Goal: Task Accomplishment & Management: Complete application form

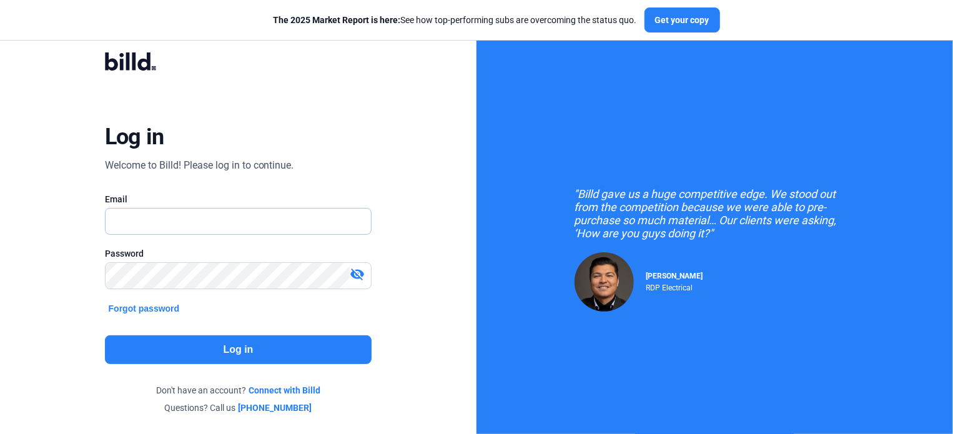
type input "[DOMAIN_NAME][EMAIL_ADDRESS][DOMAIN_NAME]"
click button "Forgot password" at bounding box center [144, 308] width 79 height 14
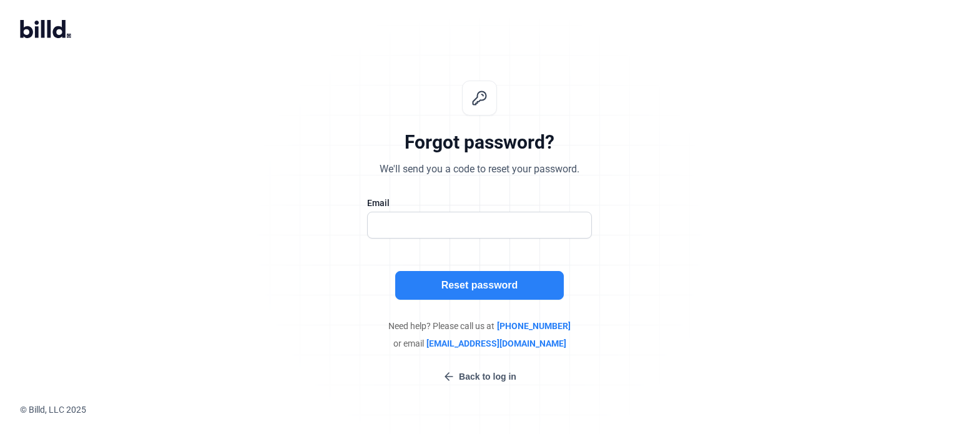
click at [473, 375] on button "Back to log in" at bounding box center [479, 377] width 81 height 14
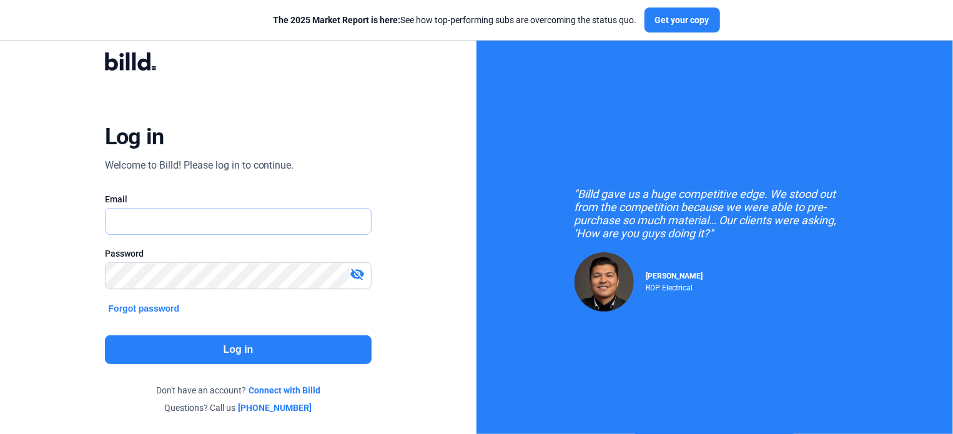
click at [218, 231] on input "text" at bounding box center [238, 221] width 266 height 26
type input "[DOMAIN_NAME][EMAIL_ADDRESS][DOMAIN_NAME]"
click at [248, 345] on button "Log in" at bounding box center [238, 349] width 267 height 29
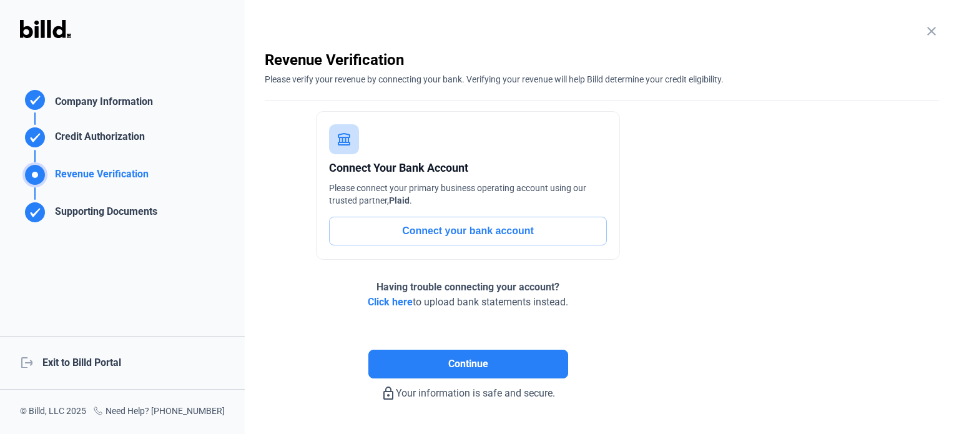
click at [107, 361] on div "logout Exit to Billd Portal" at bounding box center [122, 363] width 245 height 54
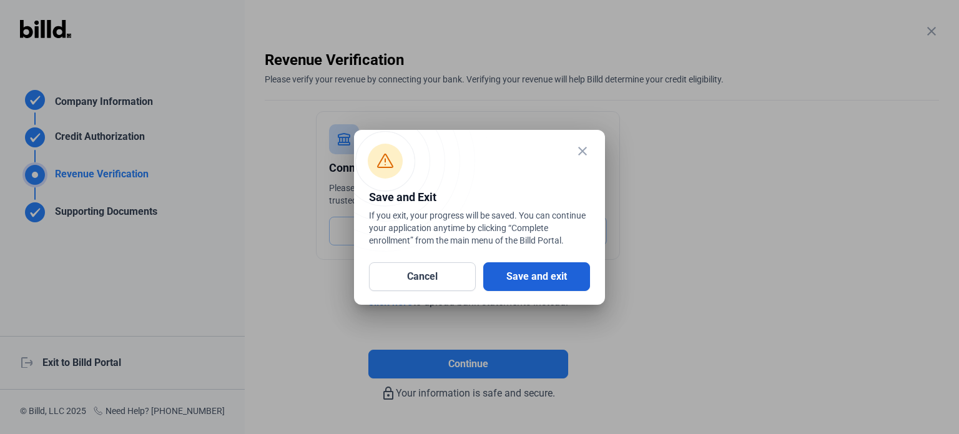
click at [485, 275] on button "Save and exit" at bounding box center [536, 276] width 107 height 29
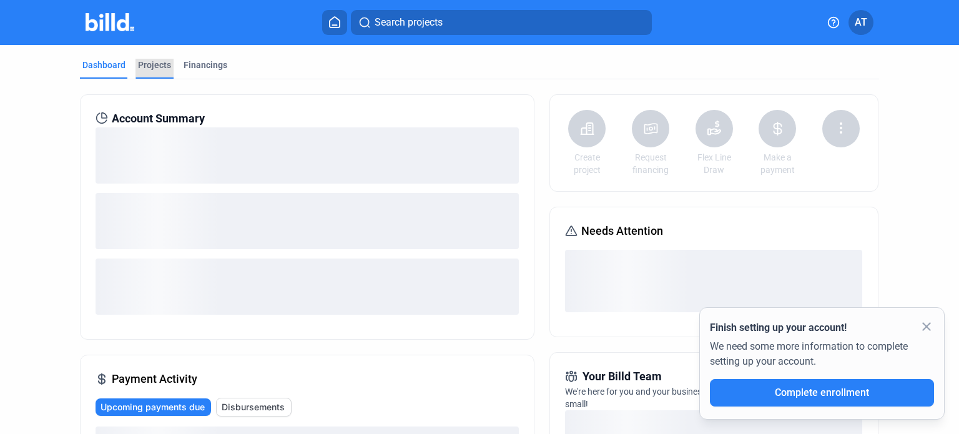
click at [159, 59] on div "Projects" at bounding box center [154, 65] width 33 height 12
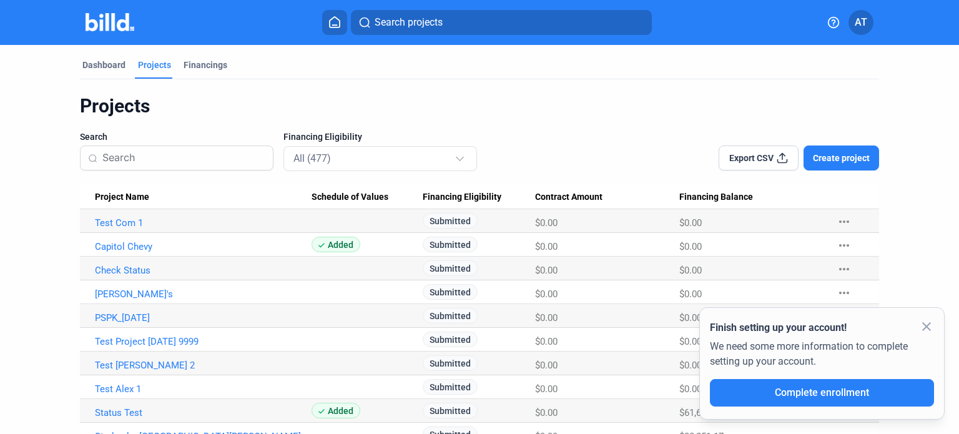
click at [922, 322] on mat-icon "close" at bounding box center [926, 326] width 15 height 15
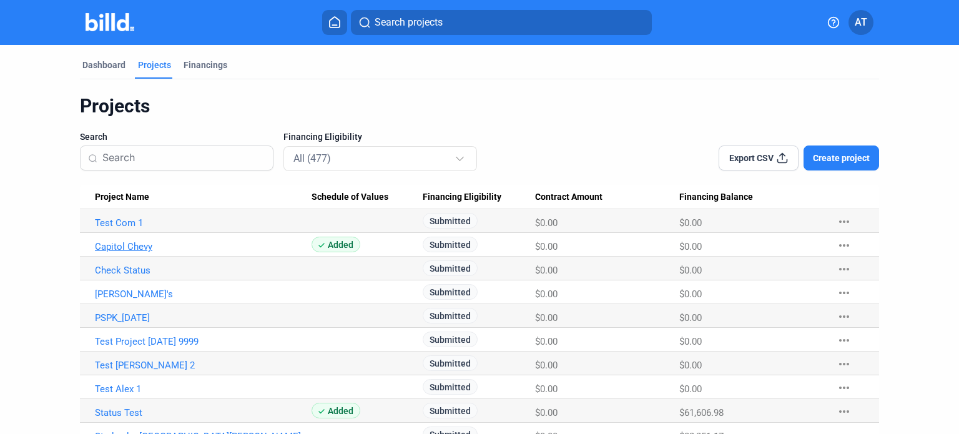
click at [124, 242] on link "Capitol Chevy" at bounding box center [203, 246] width 217 height 11
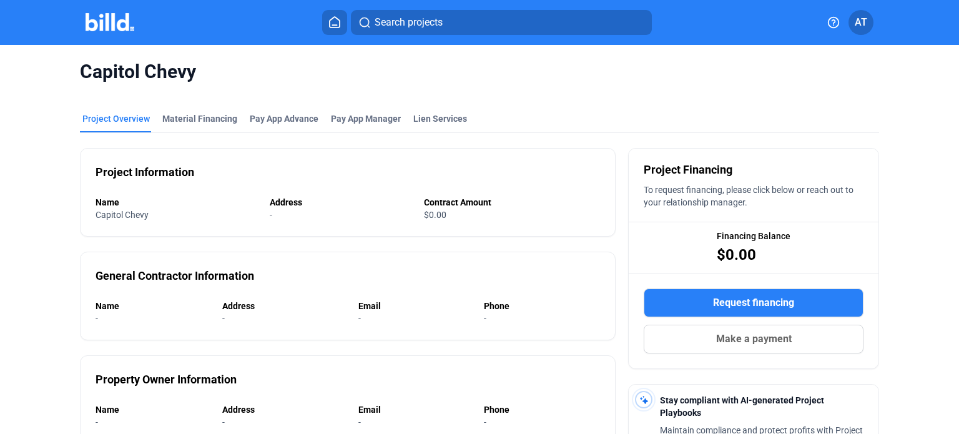
click at [419, 110] on mat-tab-group "Project Overview Material Financing Pay App Advance Pay App Manager Lien Servic…" at bounding box center [479, 385] width 799 height 573
click at [421, 124] on div "Lien Services" at bounding box center [439, 118] width 53 height 12
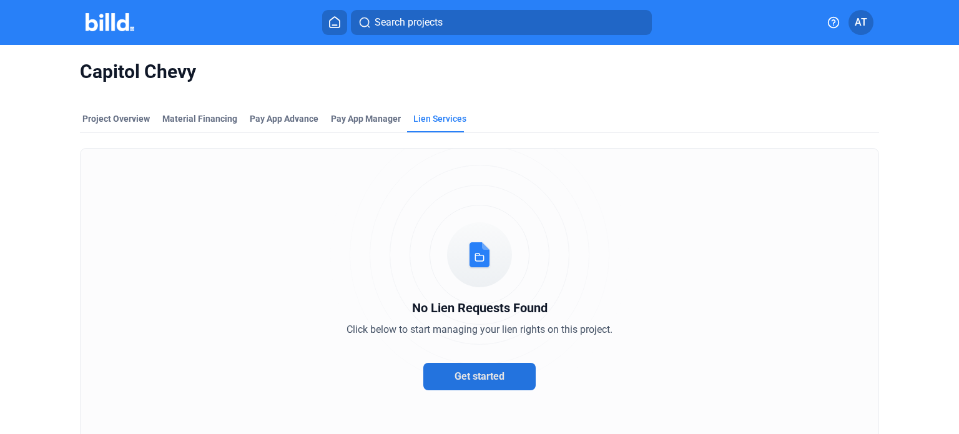
click at [464, 371] on span "Get started" at bounding box center [479, 376] width 50 height 12
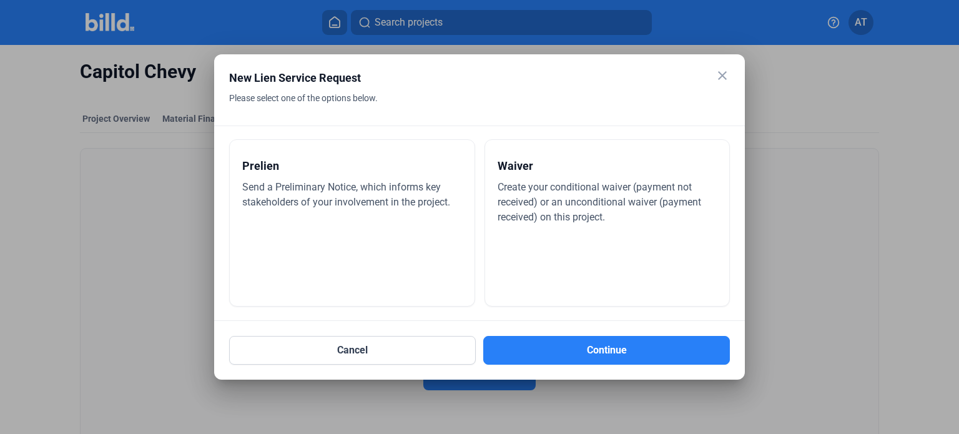
click at [386, 182] on span "Send a Preliminary Notice, which informs key stakeholders of your involvement i…" at bounding box center [346, 194] width 208 height 27
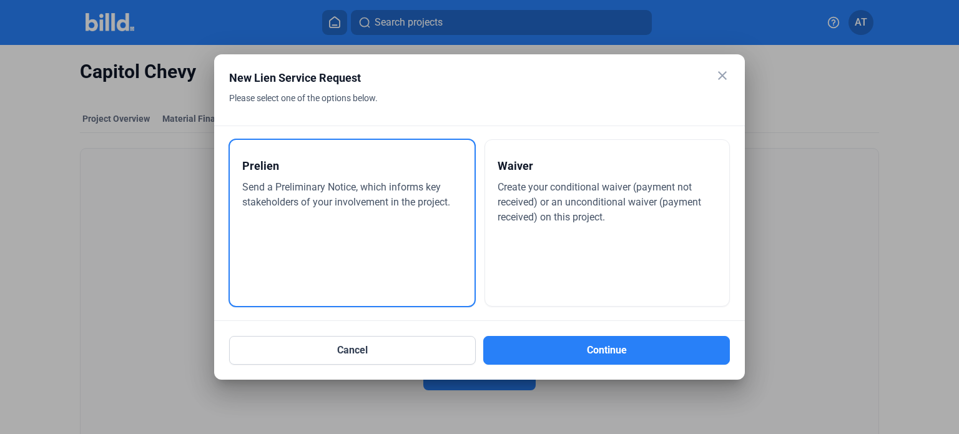
click at [534, 202] on span "Create your conditional waiver (payment not received) or an unconditional waive…" at bounding box center [598, 202] width 203 height 42
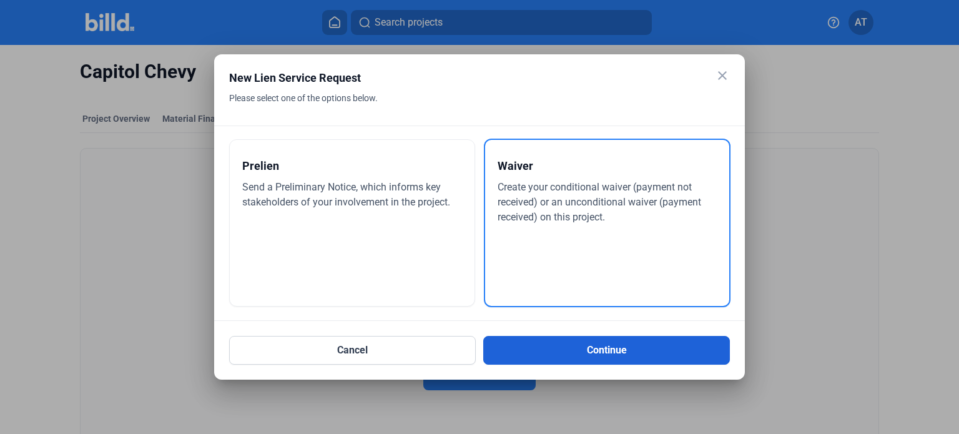
click at [588, 350] on button "Continue" at bounding box center [606, 350] width 247 height 29
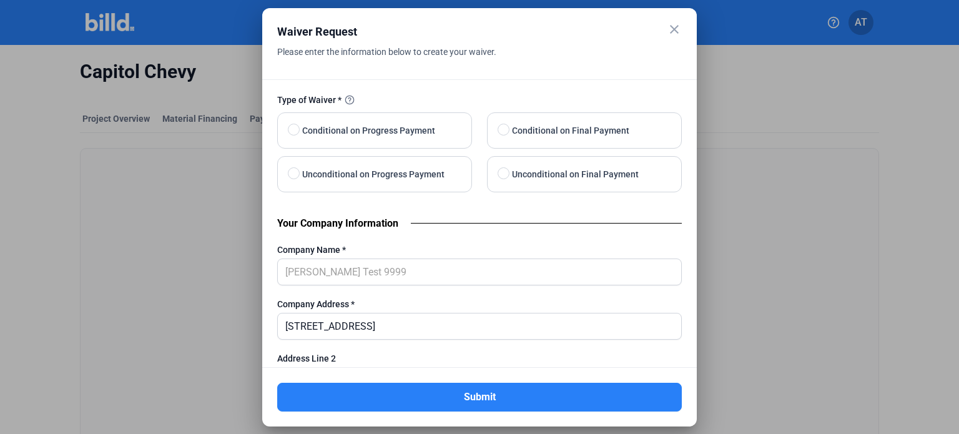
drag, startPoint x: 418, startPoint y: 109, endPoint x: 543, endPoint y: 107, distance: 125.5
click at [543, 107] on div "Type of Waiver * Conditional on Progress Payment Conditional on Final Payment U…" at bounding box center [479, 149] width 404 height 112
click at [543, 107] on label "Type of Waiver *" at bounding box center [479, 101] width 404 height 16
click at [544, 119] on label "Conditional on Final Payment" at bounding box center [588, 130] width 203 height 35
click at [507, 125] on input "Conditional on Final Payment" at bounding box center [501, 129] width 9 height 9
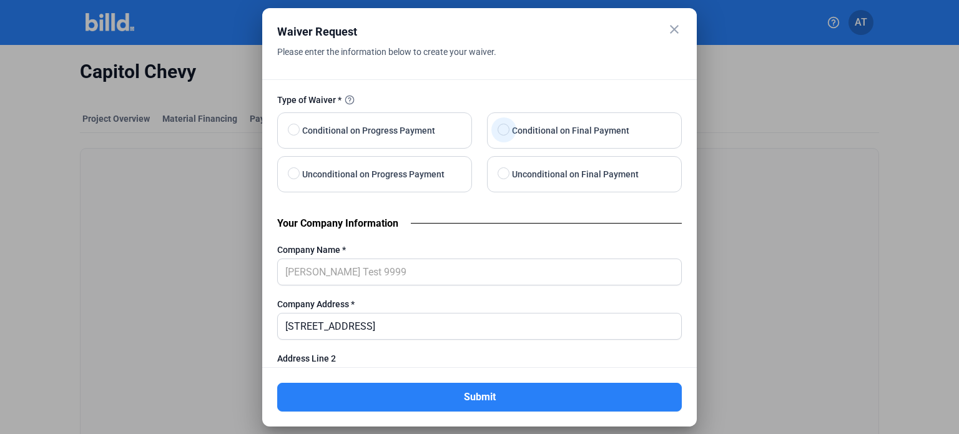
radio input "true"
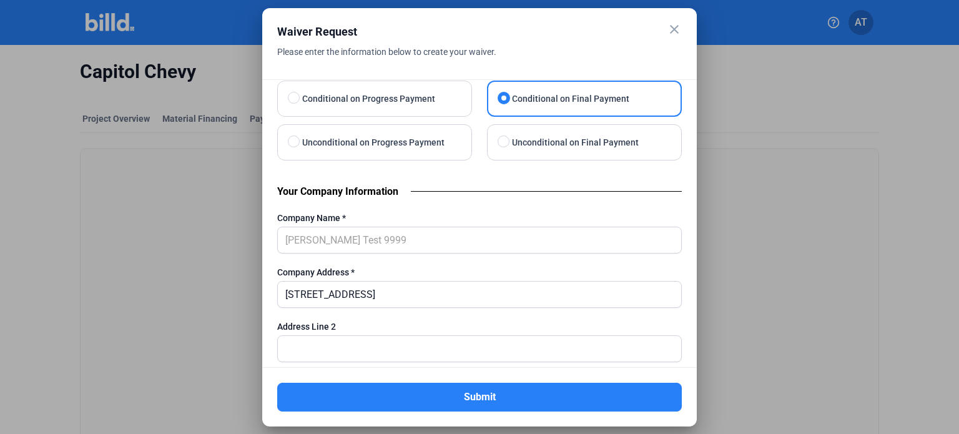
scroll to position [29, 0]
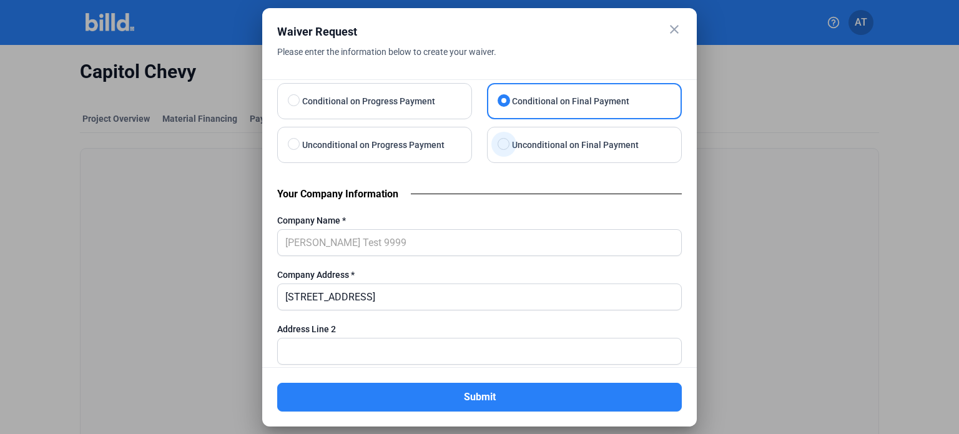
click at [544, 154] on label "Unconditional on Final Payment" at bounding box center [588, 144] width 203 height 35
click at [507, 149] on input "Unconditional on Final Payment" at bounding box center [501, 144] width 9 height 9
radio input "true"
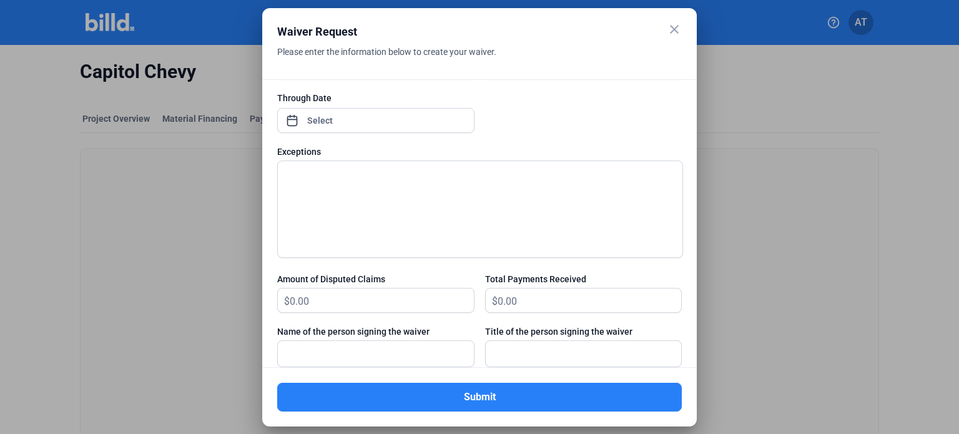
scroll to position [1003, 0]
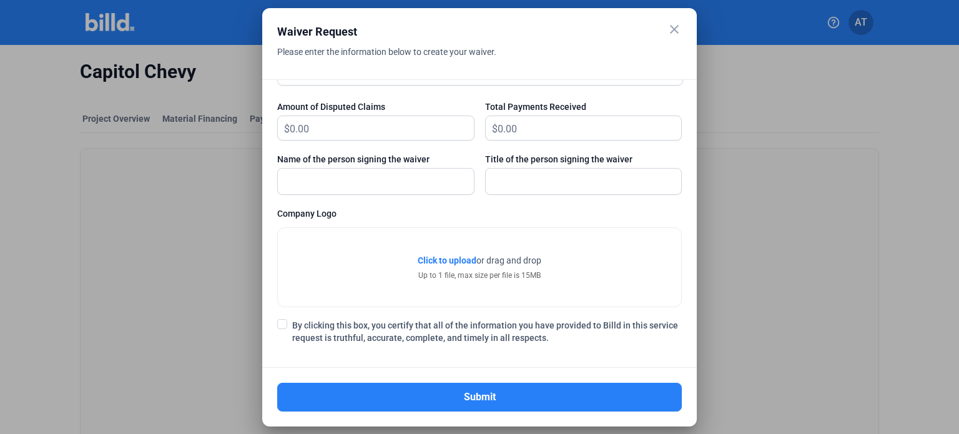
click at [679, 29] on mat-icon "close" at bounding box center [674, 29] width 15 height 15
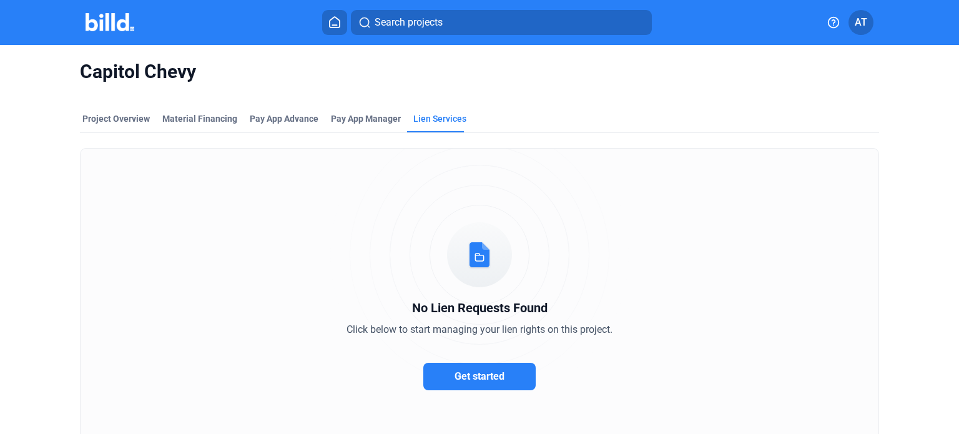
click at [490, 361] on div "No Lien Requests Found Click below to start managing your lien rights on this p…" at bounding box center [479, 312] width 799 height 328
click at [492, 370] on span "Get started" at bounding box center [479, 376] width 50 height 12
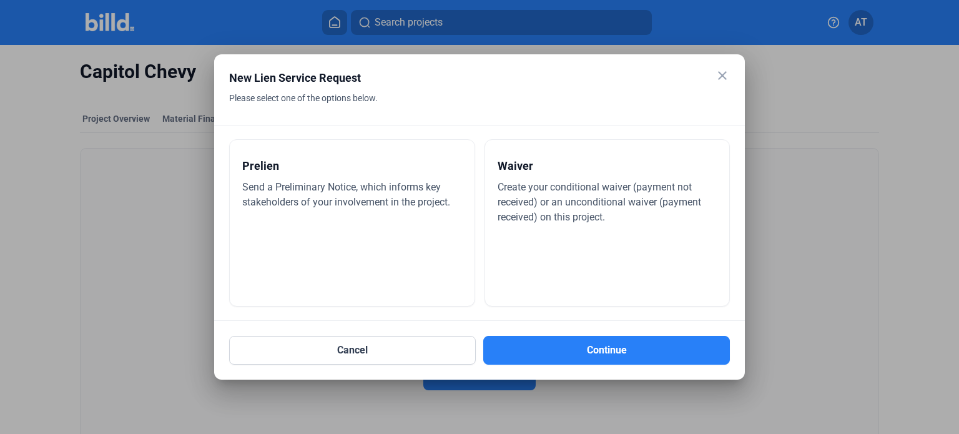
click at [341, 172] on div "Prelien" at bounding box center [352, 165] width 220 height 27
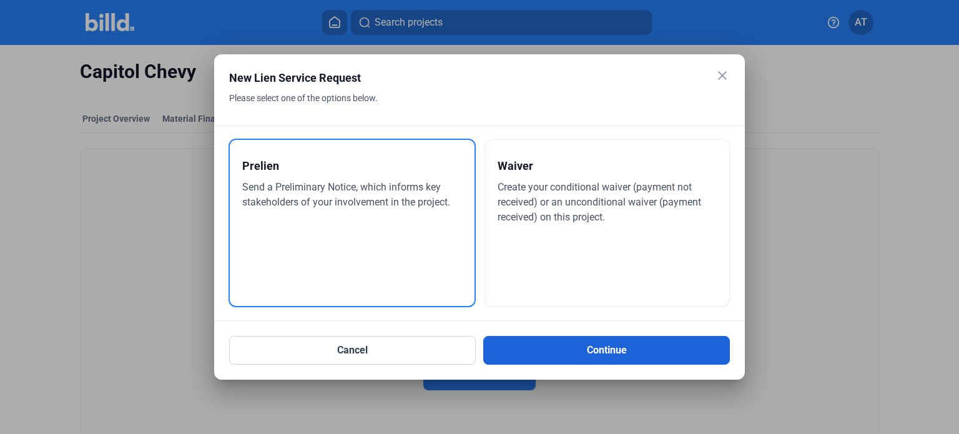
click at [620, 346] on button "Continue" at bounding box center [606, 350] width 247 height 29
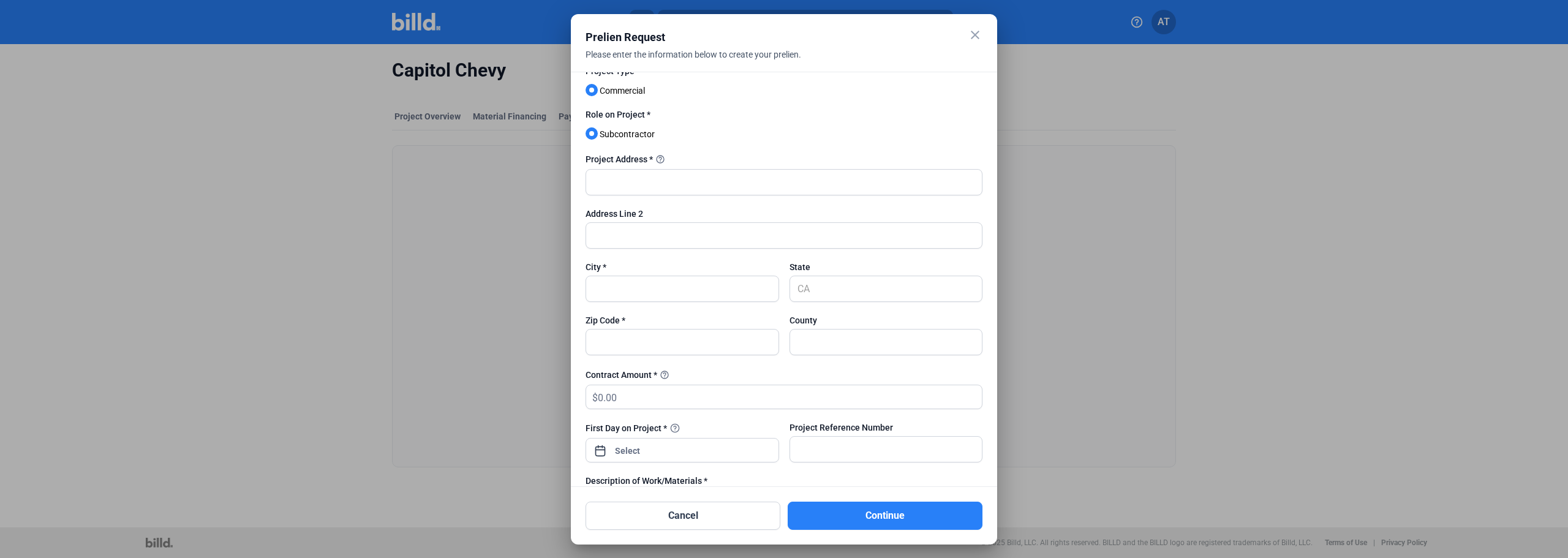
scroll to position [0, 0]
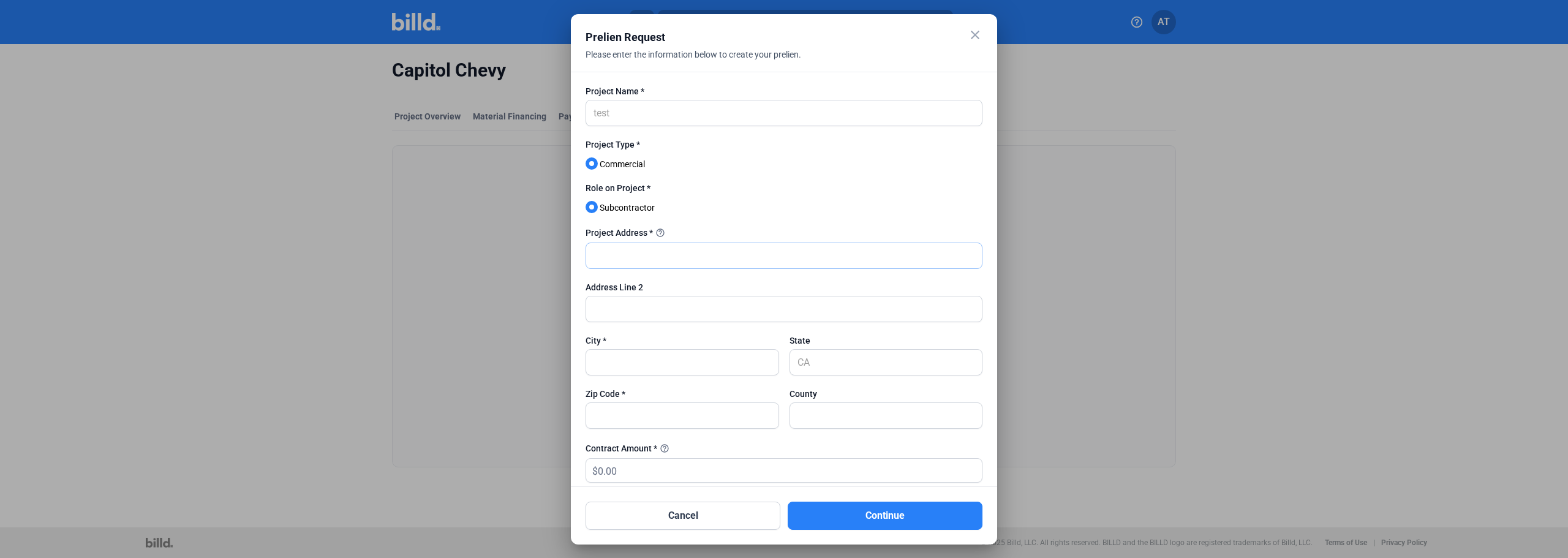
click at [634, 257] on input "text" at bounding box center [783, 256] width 395 height 25
type input "Test"
click at [628, 292] on div "Address Line 2" at bounding box center [784, 286] width 396 height 12
click at [628, 304] on input "text" at bounding box center [783, 309] width 395 height 25
click at [624, 358] on input "text" at bounding box center [682, 362] width 192 height 25
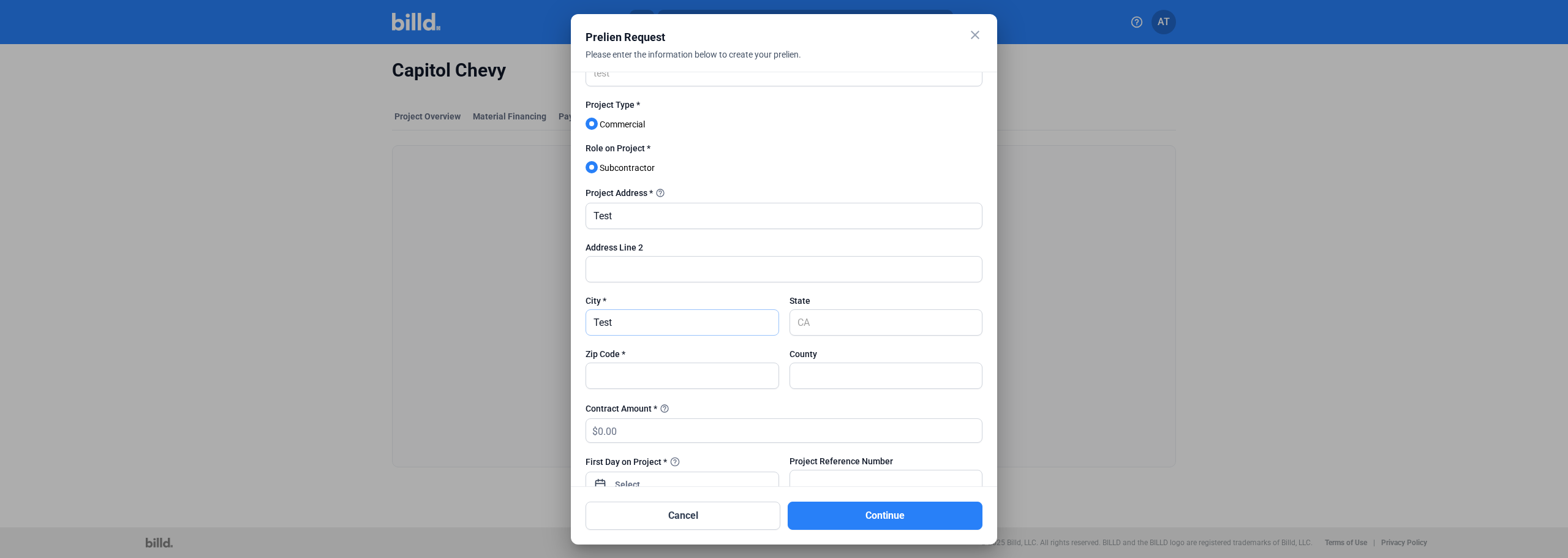
scroll to position [61, 0]
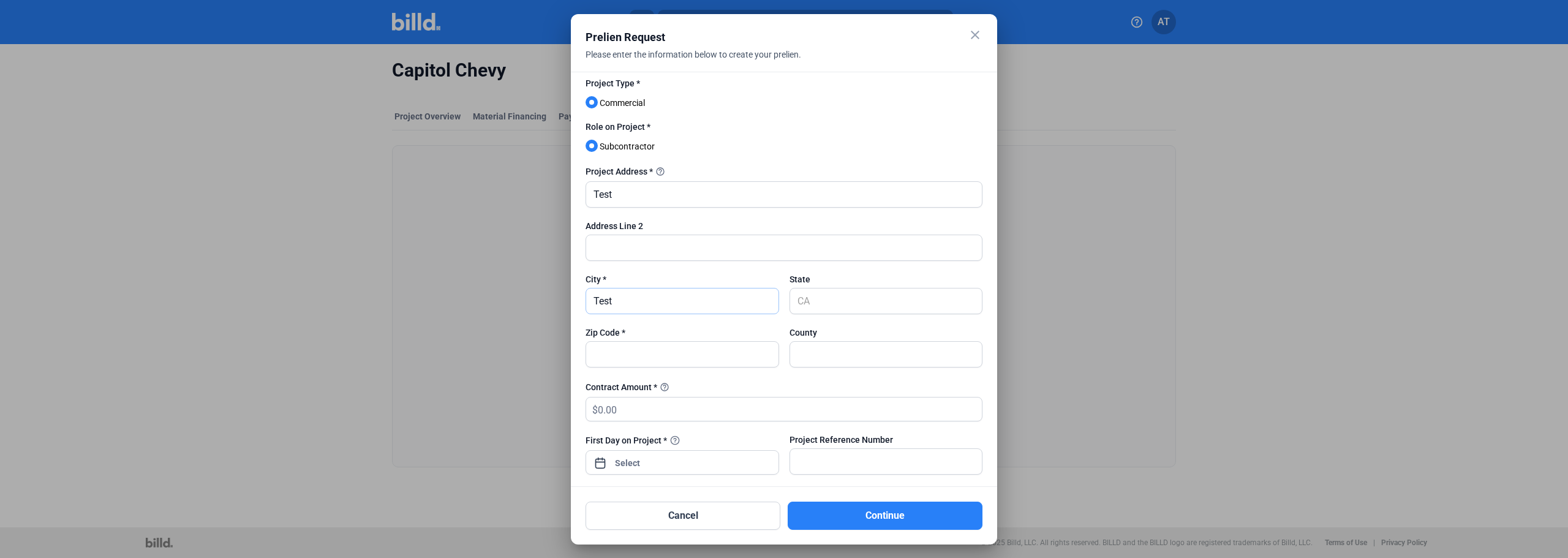
type input "Test"
drag, startPoint x: 627, startPoint y: 360, endPoint x: 638, endPoint y: 361, distance: 11.0
click at [627, 360] on input "text" at bounding box center [682, 354] width 192 height 25
type input "12312"
click at [639, 415] on input "text" at bounding box center [789, 409] width 384 height 24
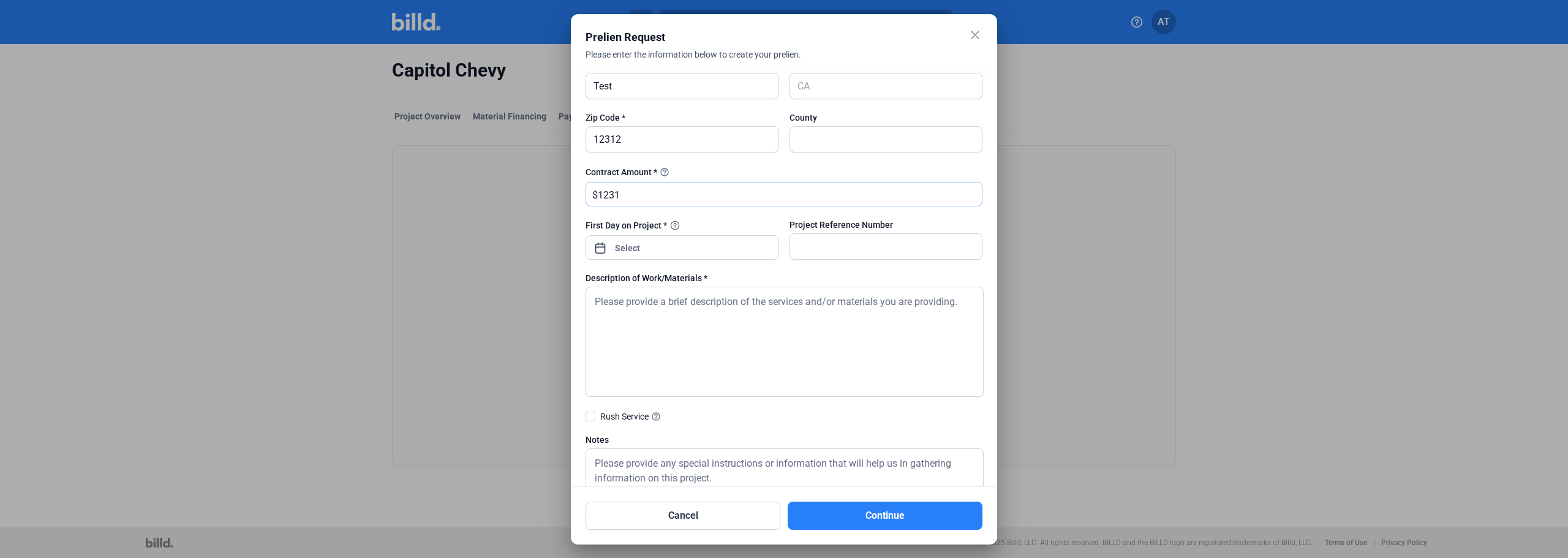
scroll to position [306, 0]
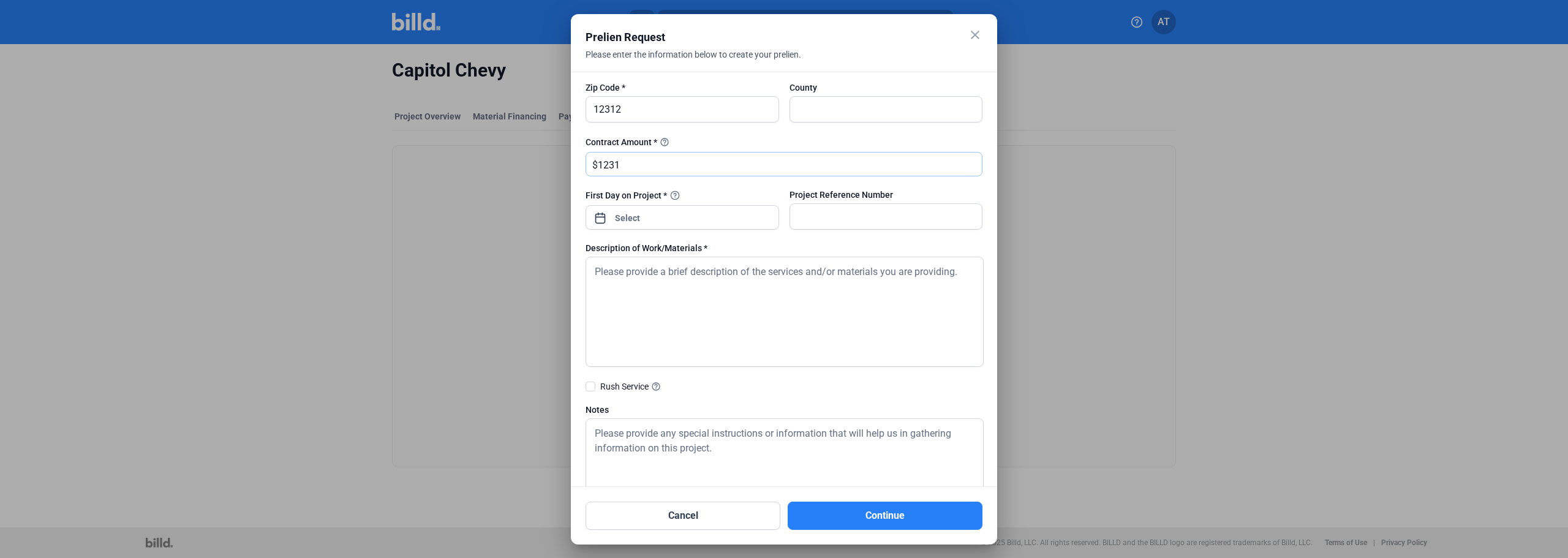
type input "1,231"
click at [667, 330] on textarea at bounding box center [785, 312] width 398 height 110
type textarea "test"
click at [606, 385] on span "Rush Service help_outline" at bounding box center [631, 386] width 61 height 10
click at [0, 0] on input "Rush Service help_outline" at bounding box center [0, 0] width 0 height 0
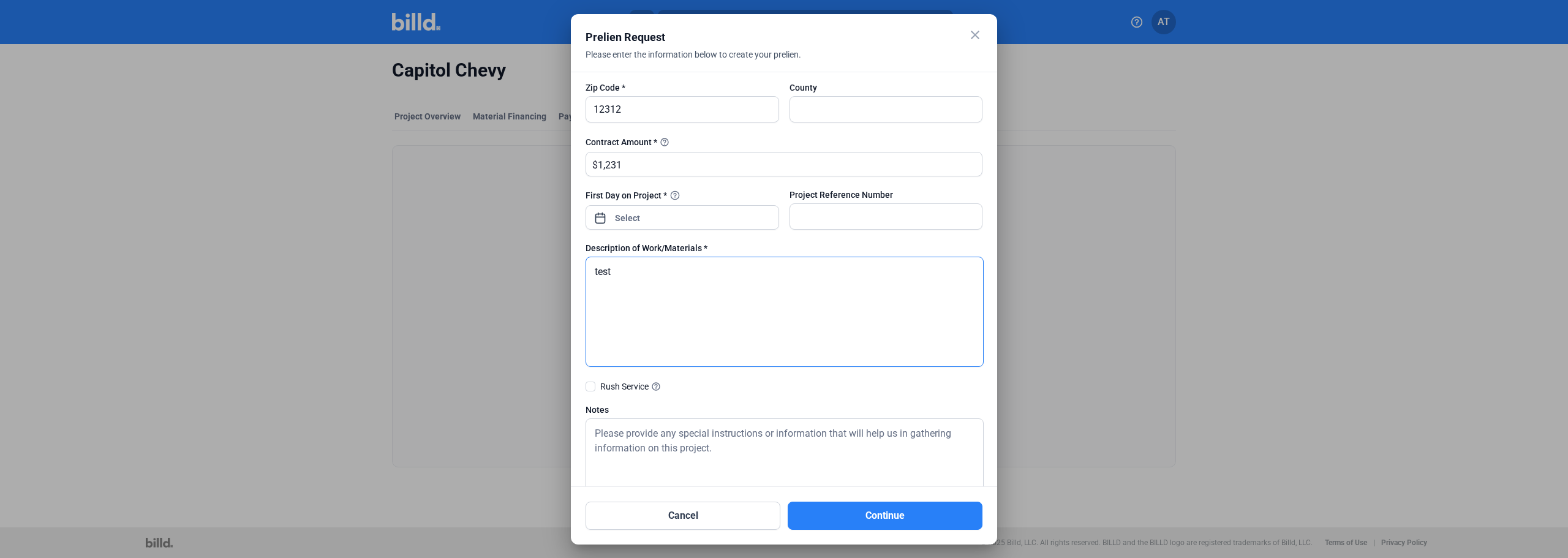
click at [590, 391] on span at bounding box center [591, 386] width 10 height 10
click at [0, 0] on input "Rush Service help_outline" at bounding box center [0, 0] width 0 height 0
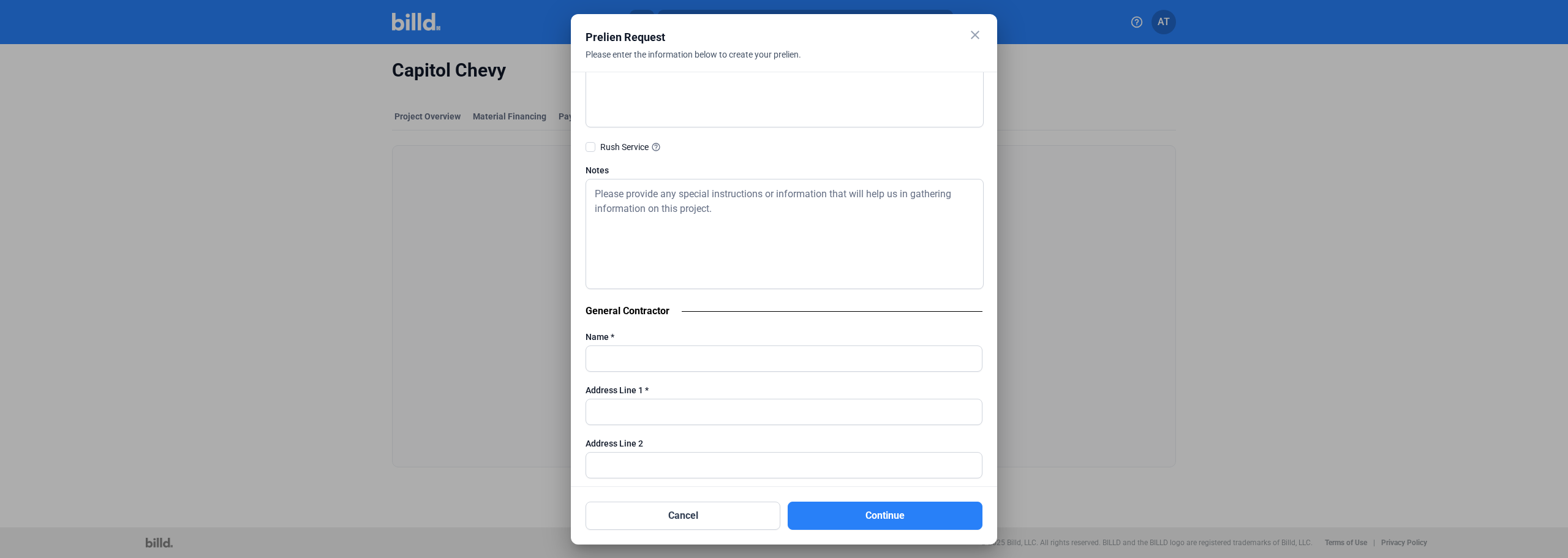
scroll to position [551, 0]
click at [591, 143] on span at bounding box center [591, 141] width 10 height 10
click at [0, 0] on input "Rush Service help_outline" at bounding box center [0, 0] width 0 height 0
click at [633, 353] on input "text" at bounding box center [783, 353] width 395 height 25
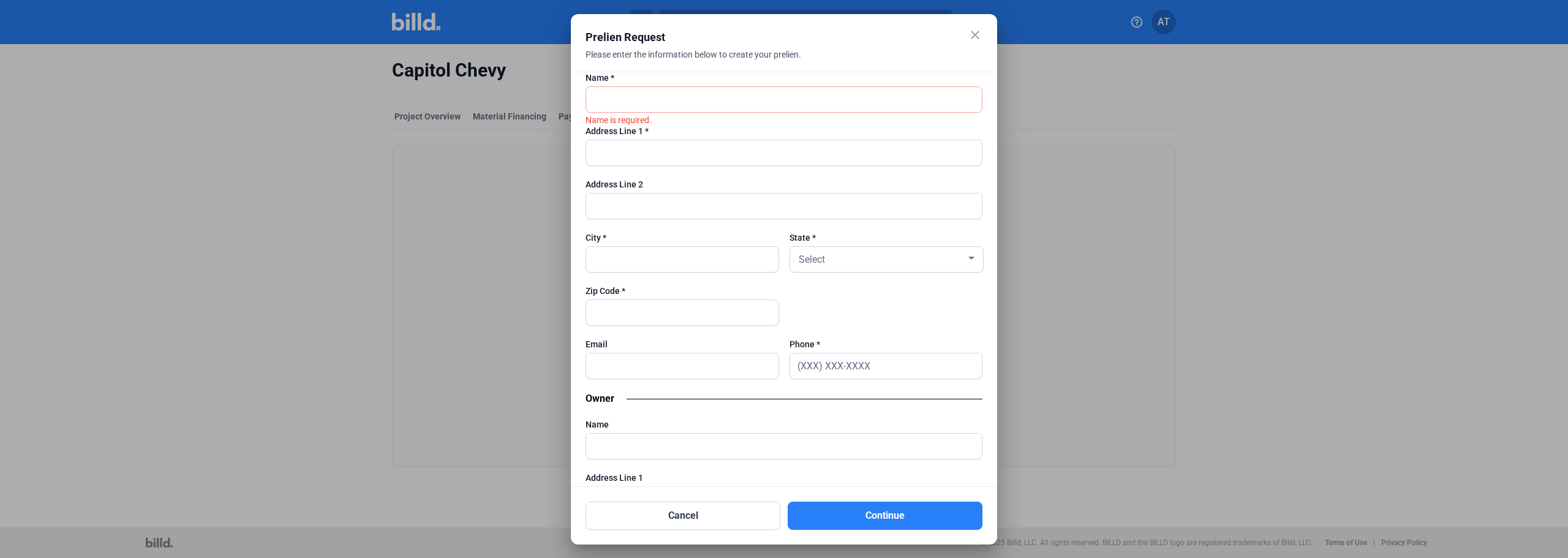
scroll to position [735, 0]
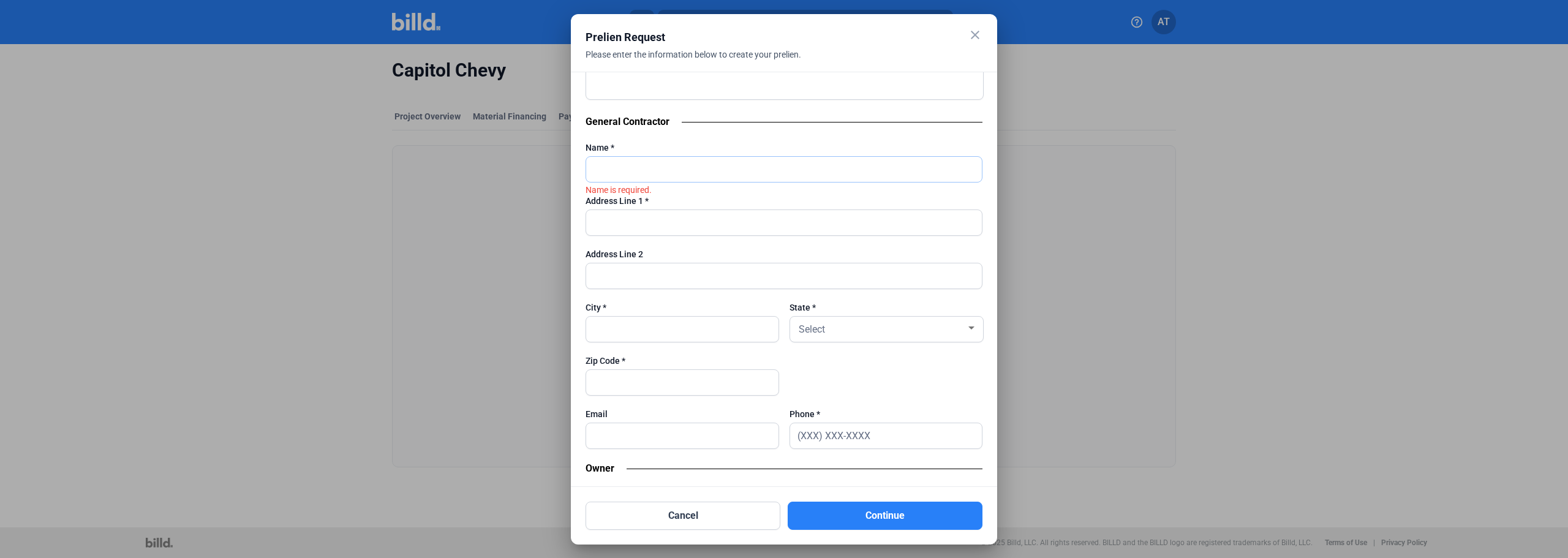
click at [632, 169] on input "text" at bounding box center [783, 170] width 395 height 25
type input "GC Name"
type input "GC Addres"
type input "S"
type input "City GC"
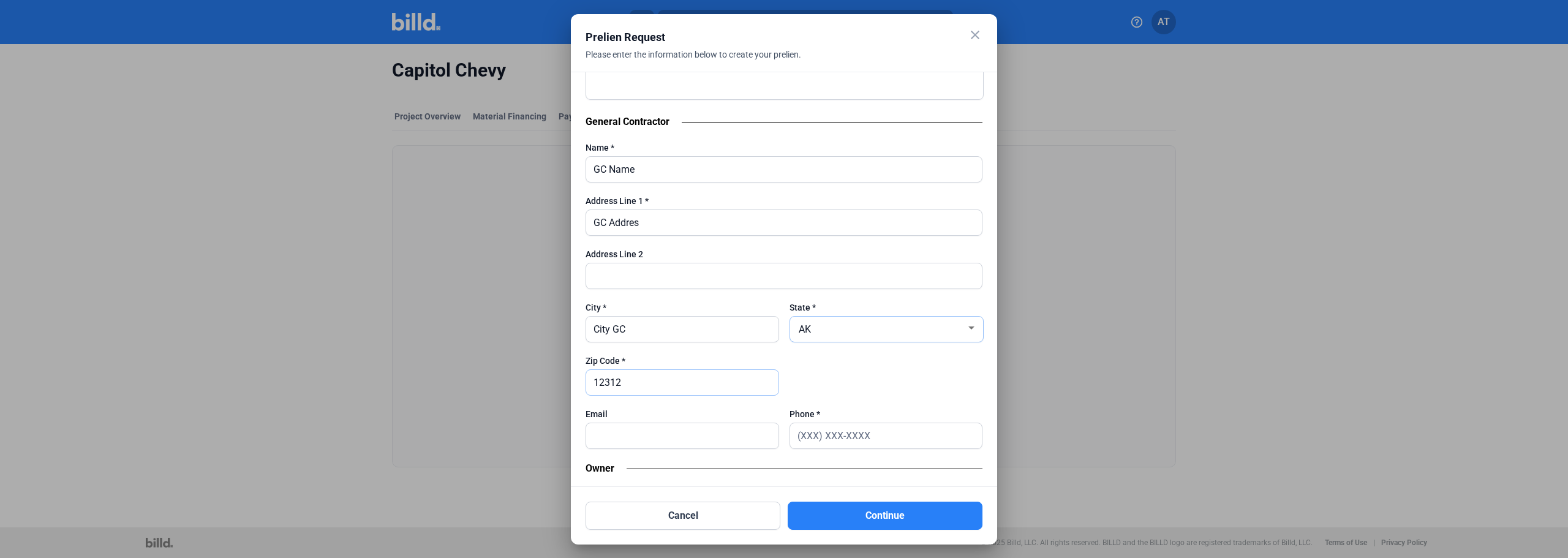
scroll to position [0, 0]
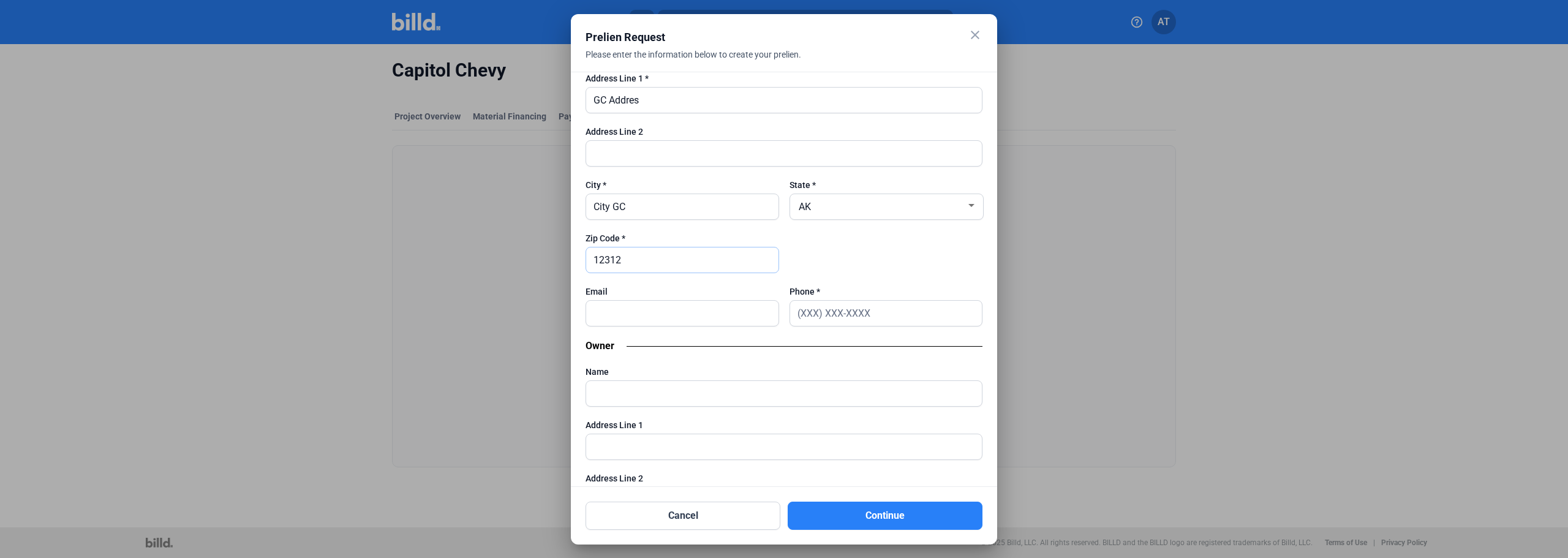
type input "12312"
click at [821, 322] on input "text" at bounding box center [886, 313] width 192 height 25
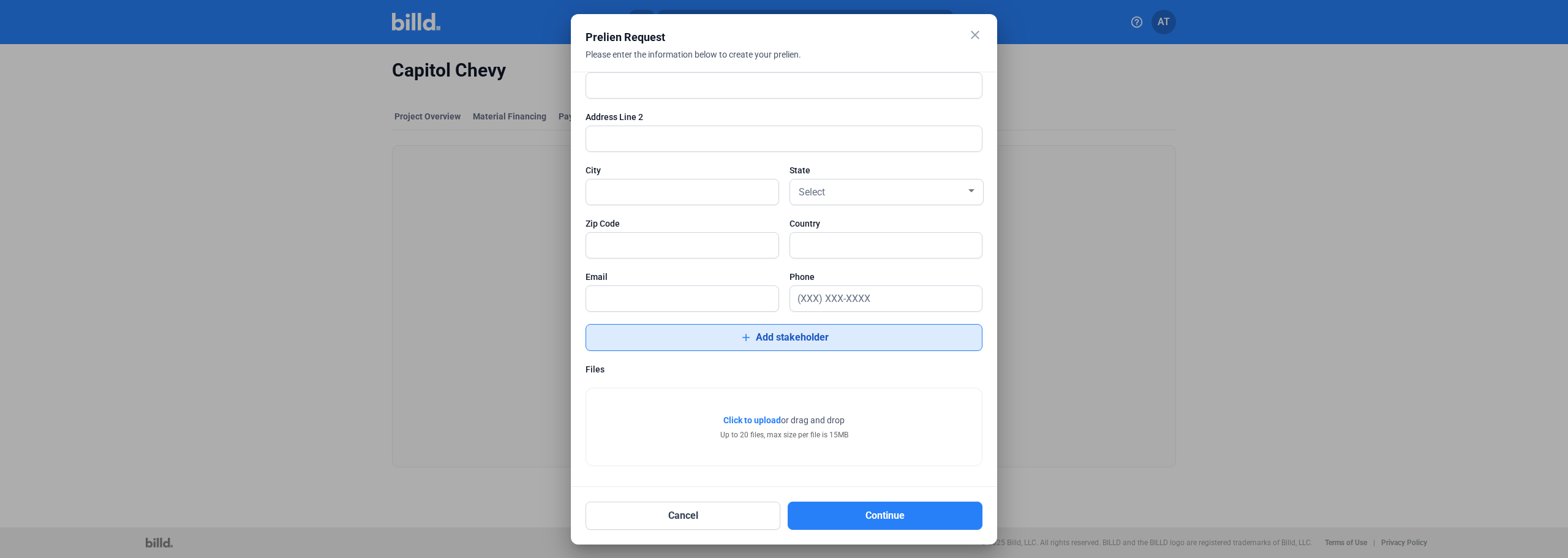
type input "(123) 123-1234"
click at [740, 336] on mat-icon "add" at bounding box center [746, 337] width 12 height 12
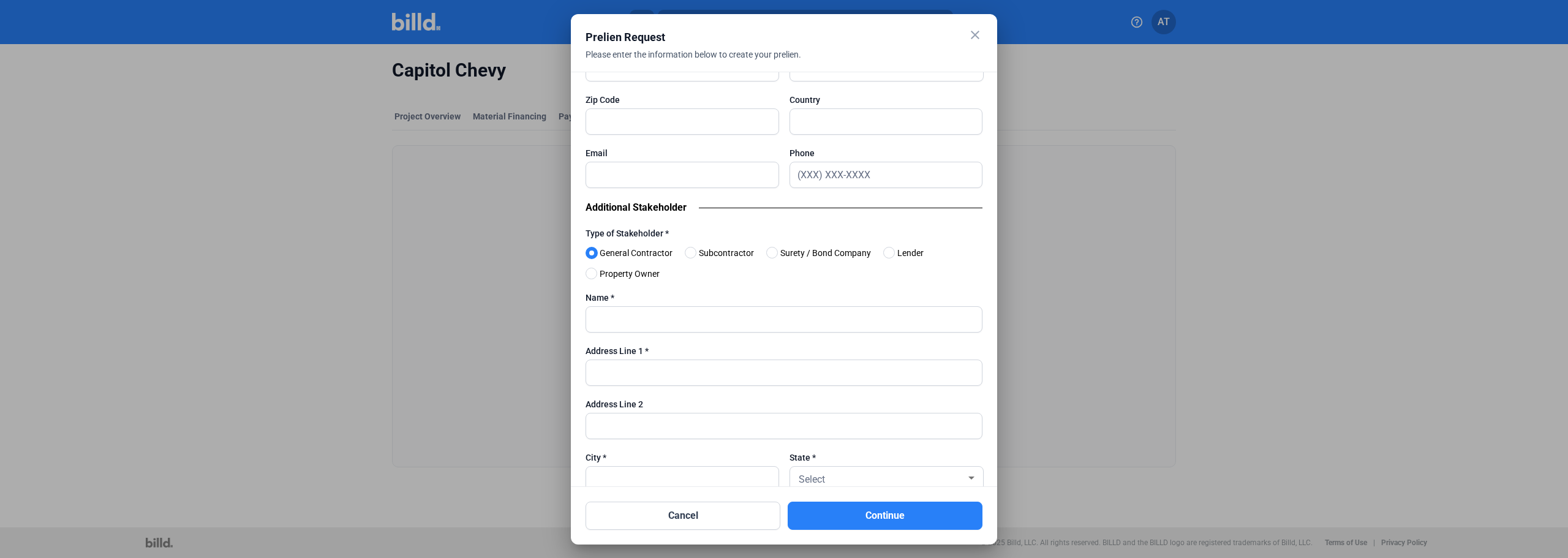
click at [625, 277] on span "Property Owner" at bounding box center [627, 274] width 65 height 15
click at [595, 277] on input "Property Owner" at bounding box center [590, 274] width 9 height 9
drag, startPoint x: 628, startPoint y: 325, endPoint x: 643, endPoint y: 324, distance: 15.0
click at [628, 325] on input "text" at bounding box center [783, 320] width 395 height 25
type input "Stake Holder 1"
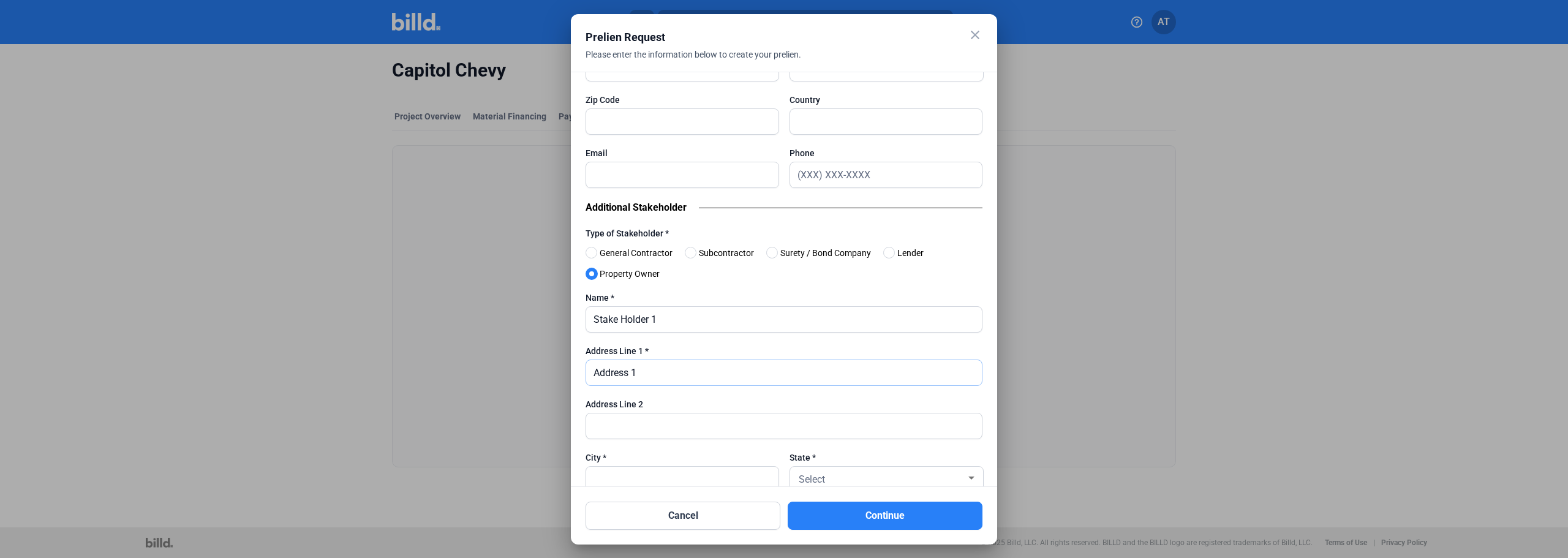
type input "Address 1"
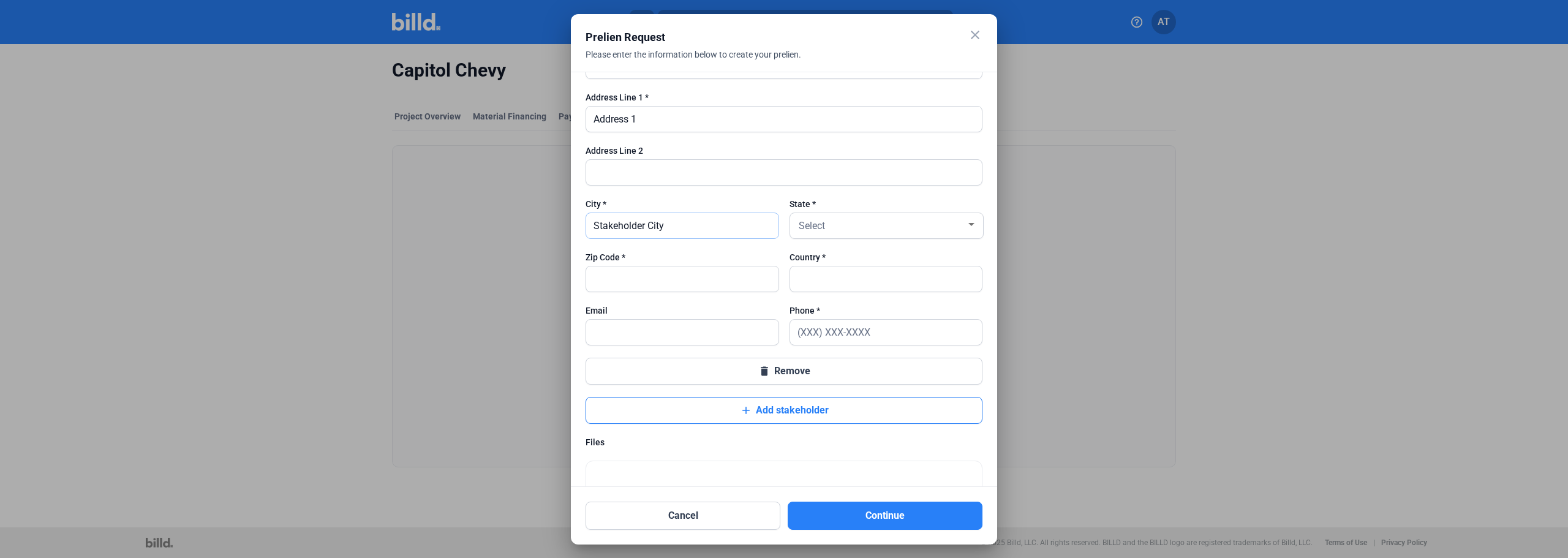
type input "Stakeholder City"
type input "12312"
click at [840, 285] on input "text" at bounding box center [886, 279] width 192 height 25
type input "SAA"
click at [836, 337] on input "text" at bounding box center [886, 332] width 192 height 25
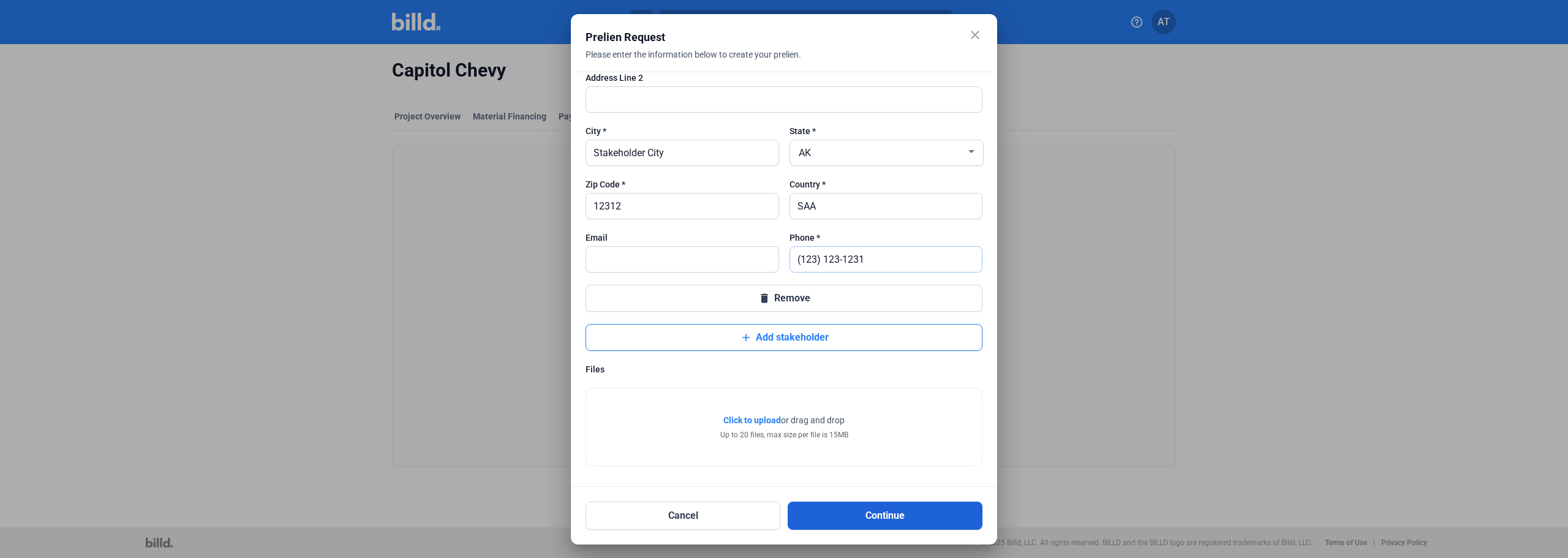
type input "(123) 123-1231"
click at [881, 425] on button "Continue" at bounding box center [885, 515] width 194 height 28
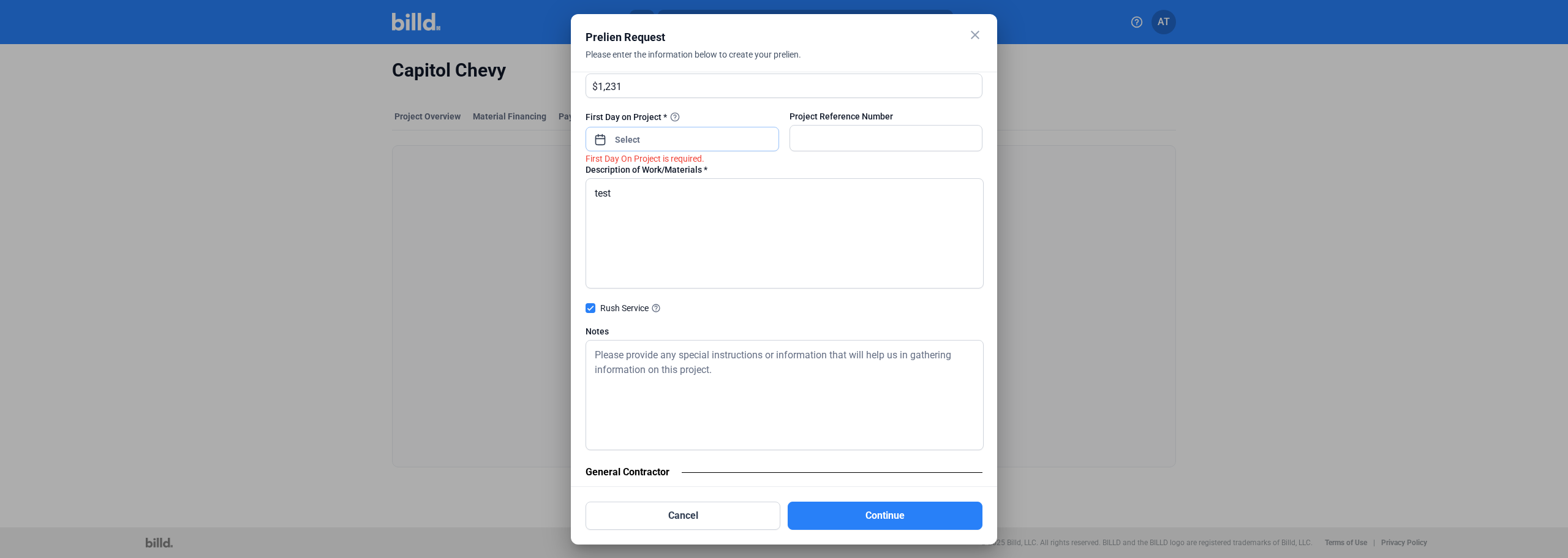
click at [637, 134] on div "close Prelien Request Please enter the information below to create your prelien…" at bounding box center [784, 279] width 1568 height 558
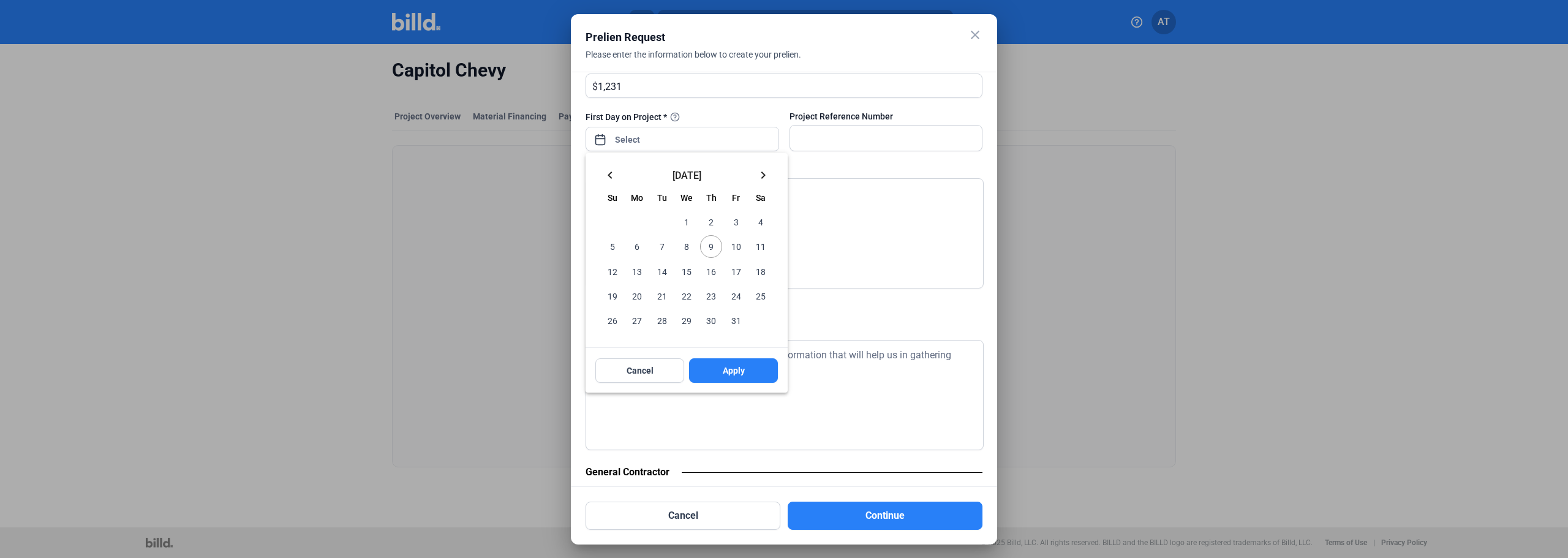
click at [722, 266] on button "16" at bounding box center [710, 271] width 25 height 25
click at [716, 360] on button "Apply" at bounding box center [733, 370] width 89 height 25
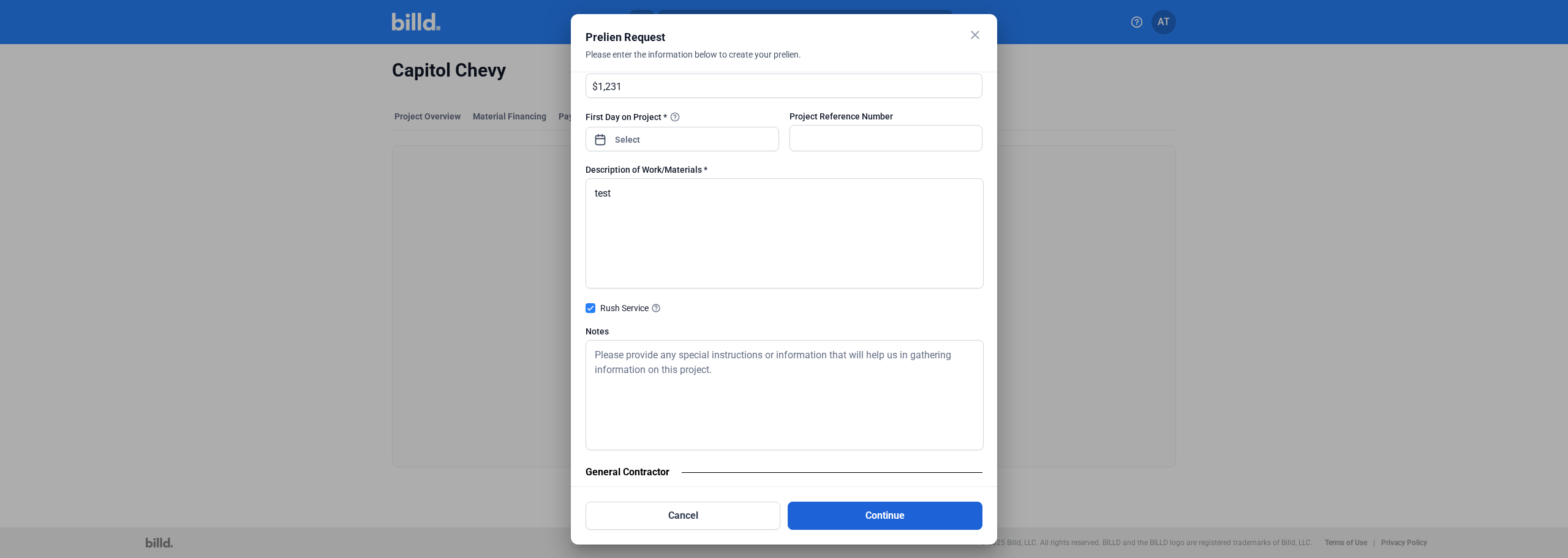
click at [866, 425] on button "Continue" at bounding box center [885, 515] width 194 height 28
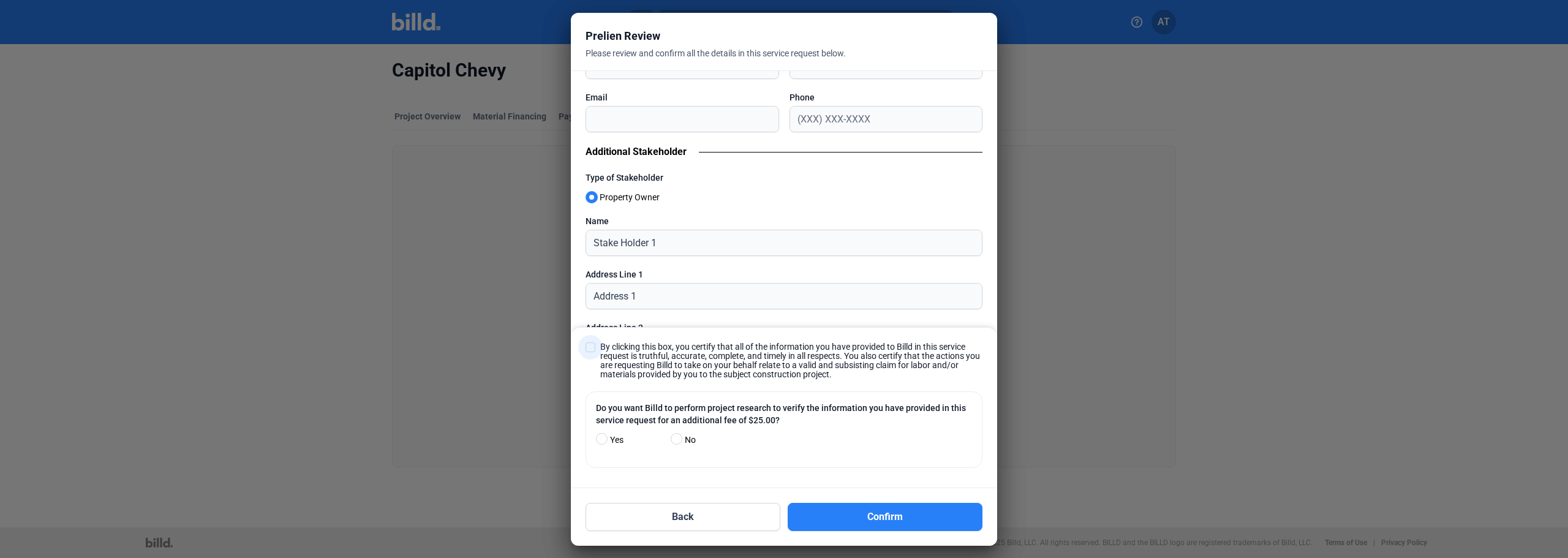
click at [610, 343] on span "By clicking this box, you certify that all of the information you have provided…" at bounding box center [791, 360] width 382 height 36
click at [0, 0] on input "By clicking this box, you certify that all of the information you have provided…" at bounding box center [0, 0] width 0 height 0
click at [680, 425] on span at bounding box center [676, 438] width 12 height 12
click at [680, 425] on input "No" at bounding box center [674, 438] width 9 height 9
radio input "true"
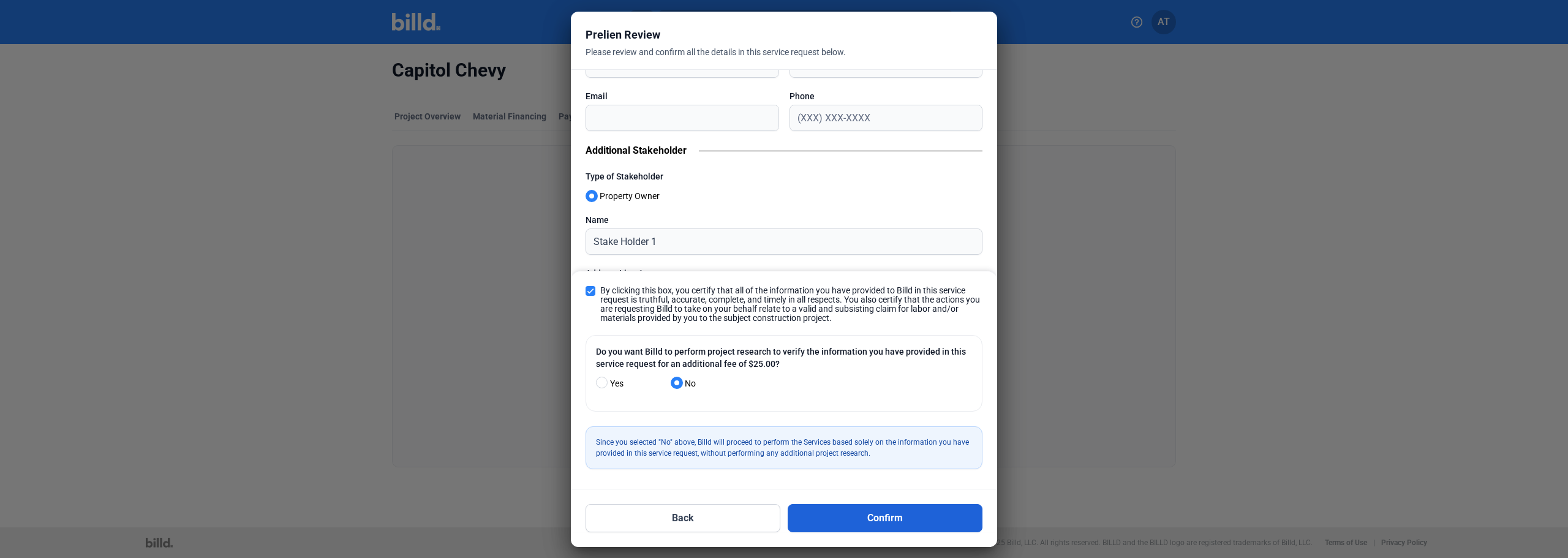
click at [896, 425] on button "Confirm" at bounding box center [885, 518] width 194 height 28
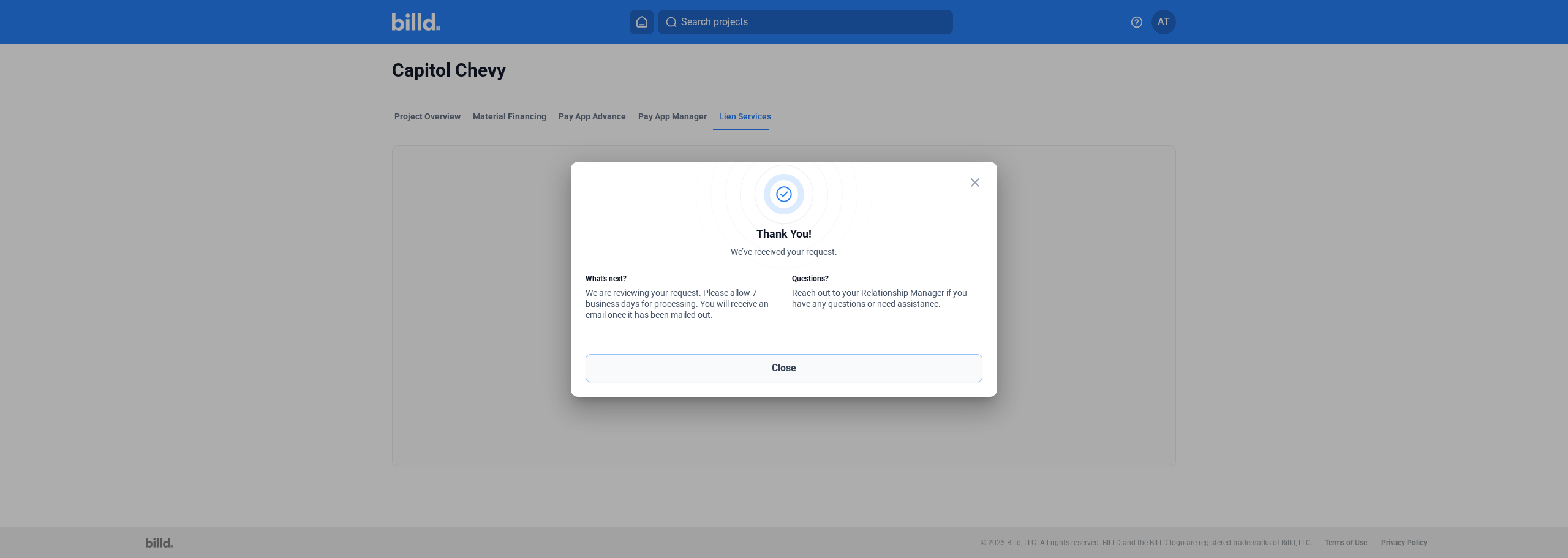
click at [785, 366] on button "Close" at bounding box center [784, 368] width 396 height 28
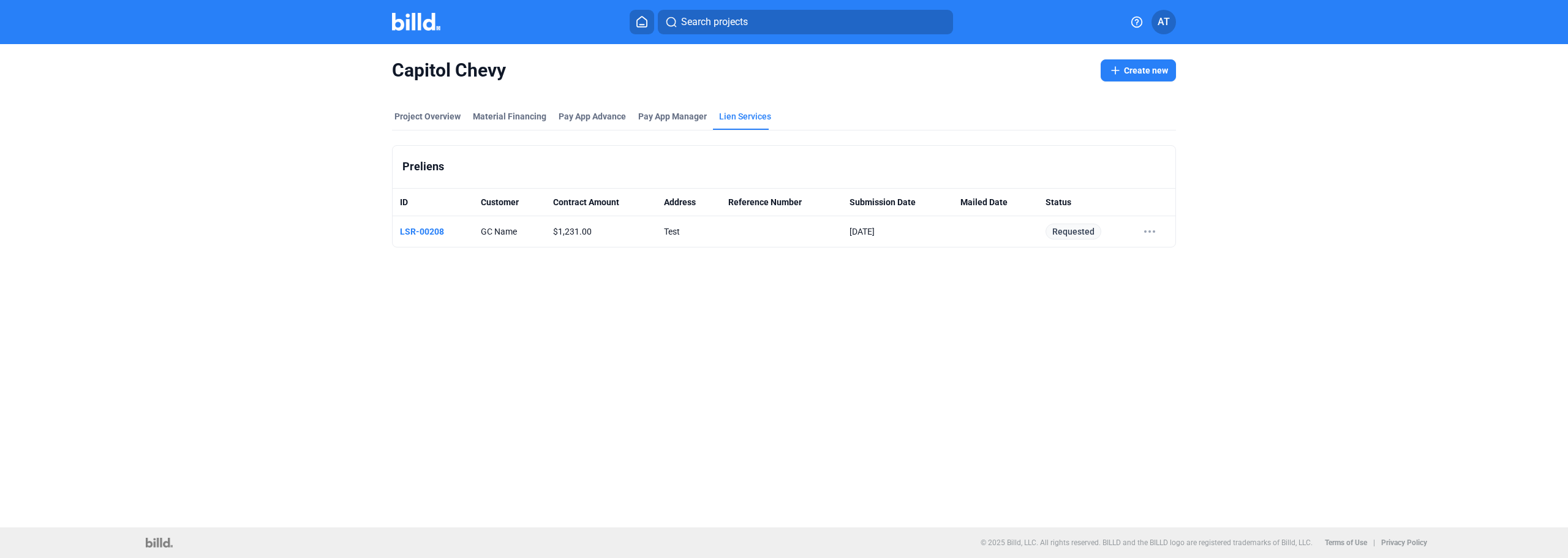
drag, startPoint x: 419, startPoint y: 76, endPoint x: 329, endPoint y: 76, distance: 90.0
click at [329, 76] on div "Capitol Chevy Create new Project Overview Material Financing Pay App Advance Pa…" at bounding box center [784, 163] width 1317 height 237
copy span "Capitol Chevy"
click at [934, 75] on button "Create new" at bounding box center [1138, 71] width 76 height 22
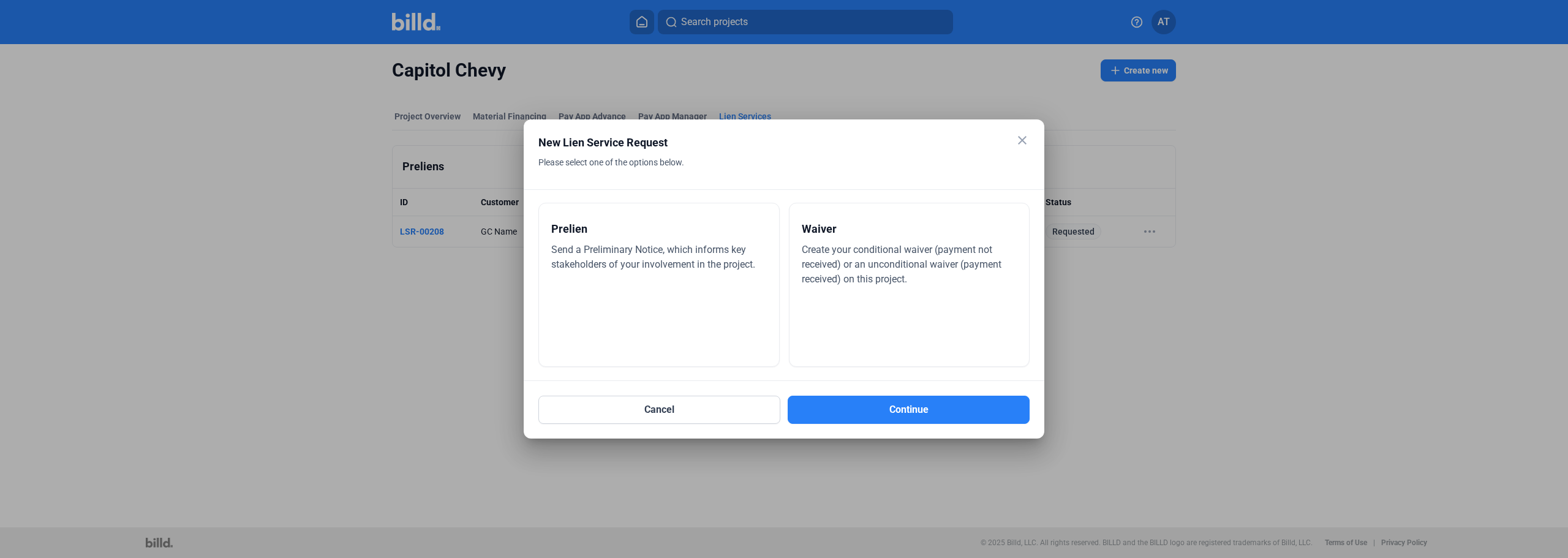
click at [638, 238] on div "Prelien" at bounding box center [659, 228] width 216 height 26
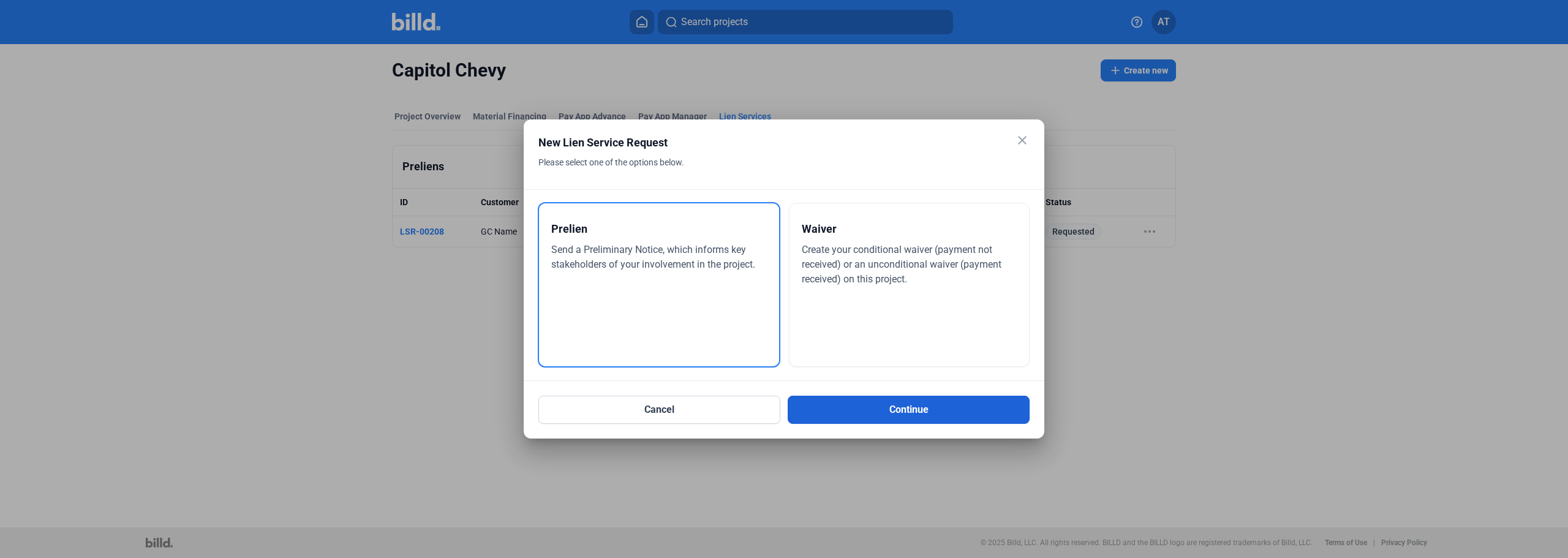
click at [872, 408] on button "Continue" at bounding box center [909, 409] width 242 height 28
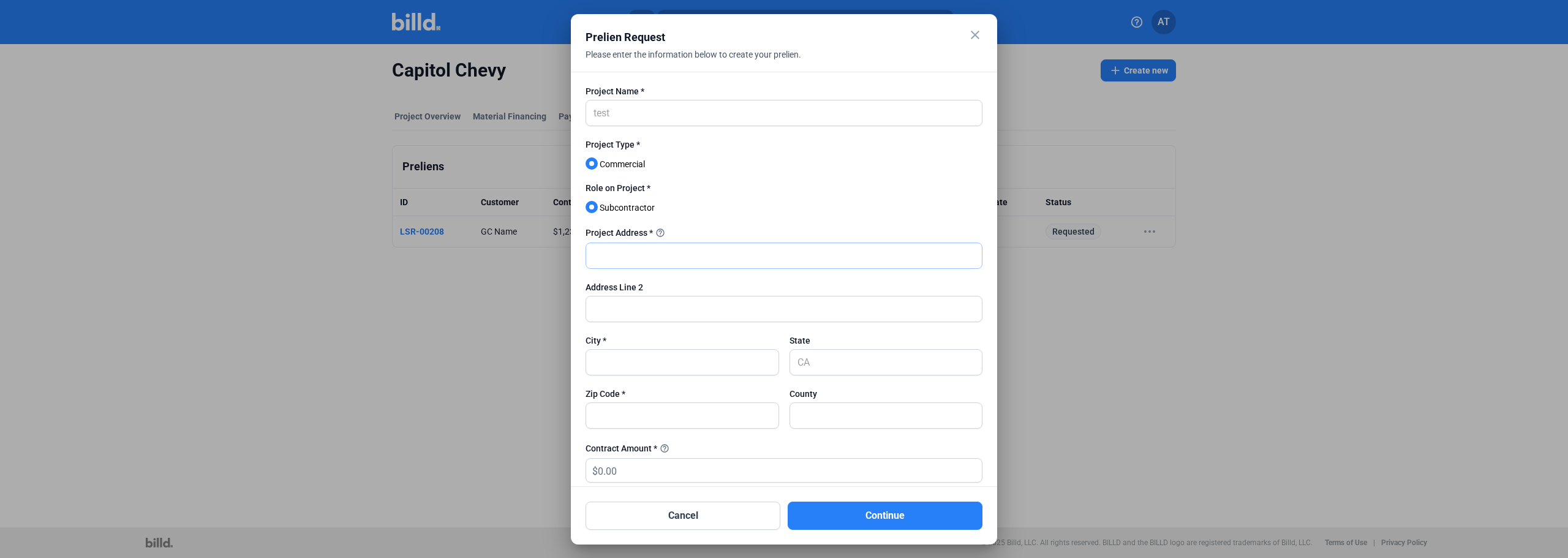
click at [647, 257] on input "text" at bounding box center [783, 256] width 395 height 25
type input "Project Address 1"
drag, startPoint x: 620, startPoint y: 357, endPoint x: 626, endPoint y: 360, distance: 6.7
click at [621, 357] on input "text" at bounding box center [682, 362] width 192 height 25
type input "[US_STATE]"
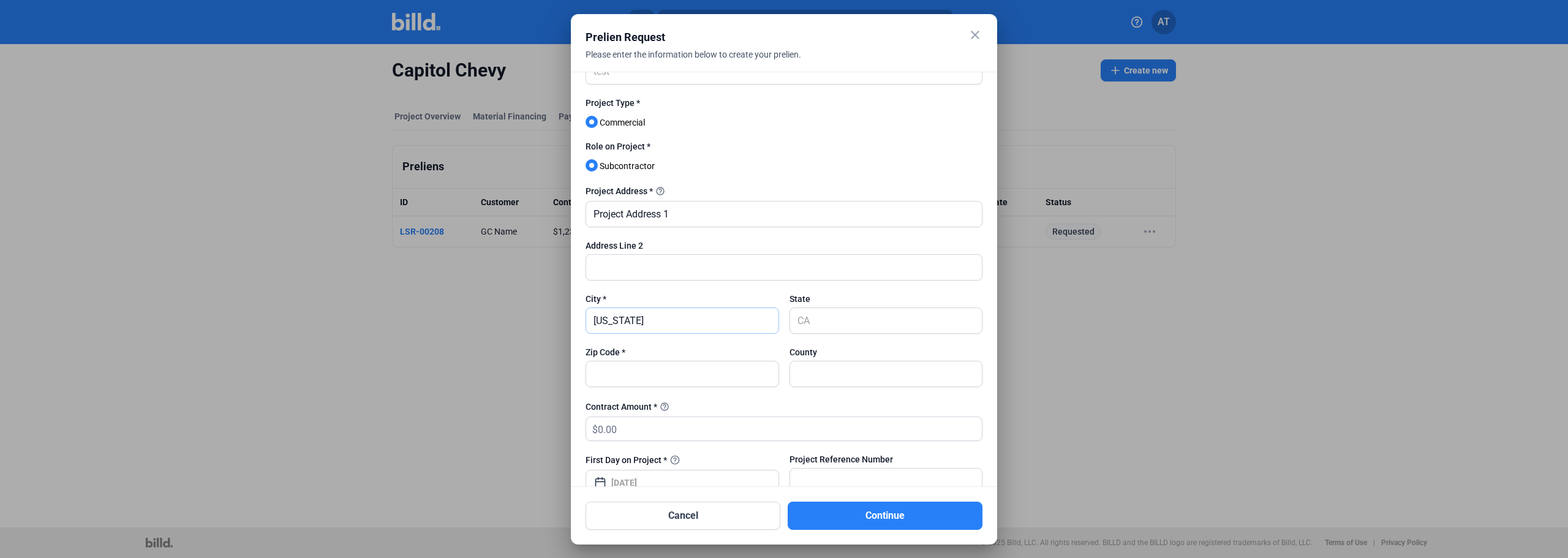
scroll to position [61, 0]
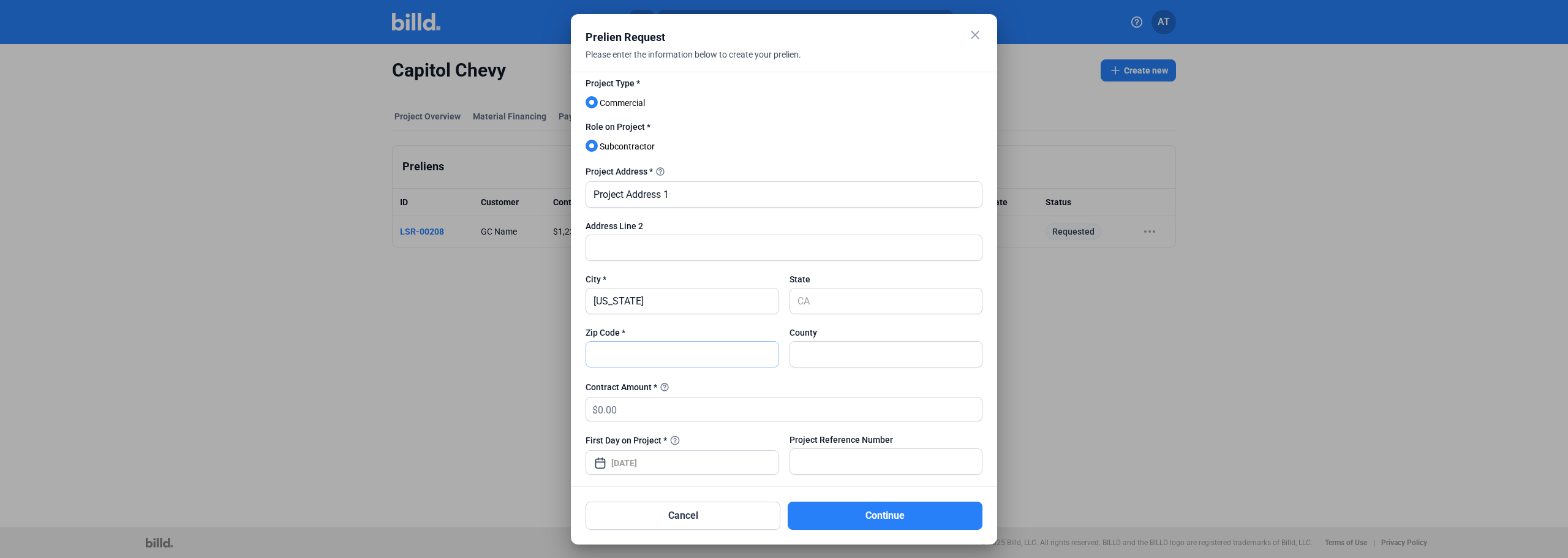
drag, startPoint x: 652, startPoint y: 360, endPoint x: 666, endPoint y: 360, distance: 14.0
click at [652, 360] on input "text" at bounding box center [682, 354] width 192 height 25
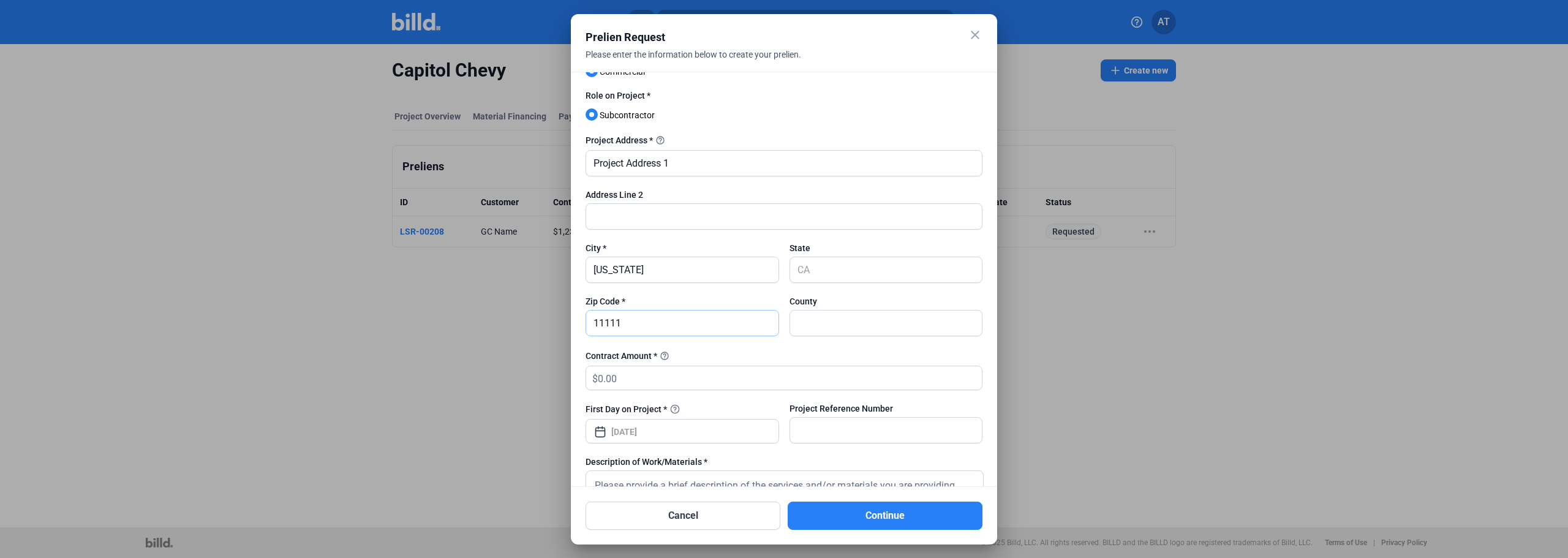
scroll to position [123, 0]
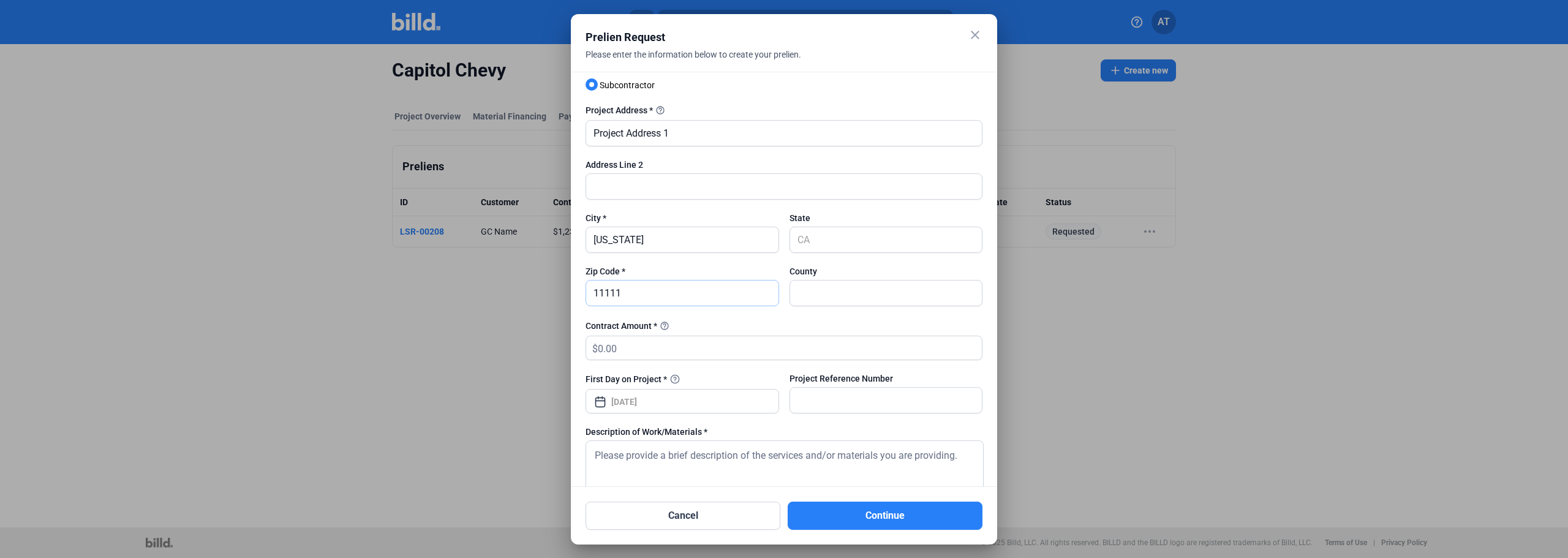
type input "11111"
click at [657, 353] on input "text" at bounding box center [789, 348] width 384 height 24
type input "231,132"
click at [726, 408] on div "[DATE]" at bounding box center [692, 401] width 161 height 22
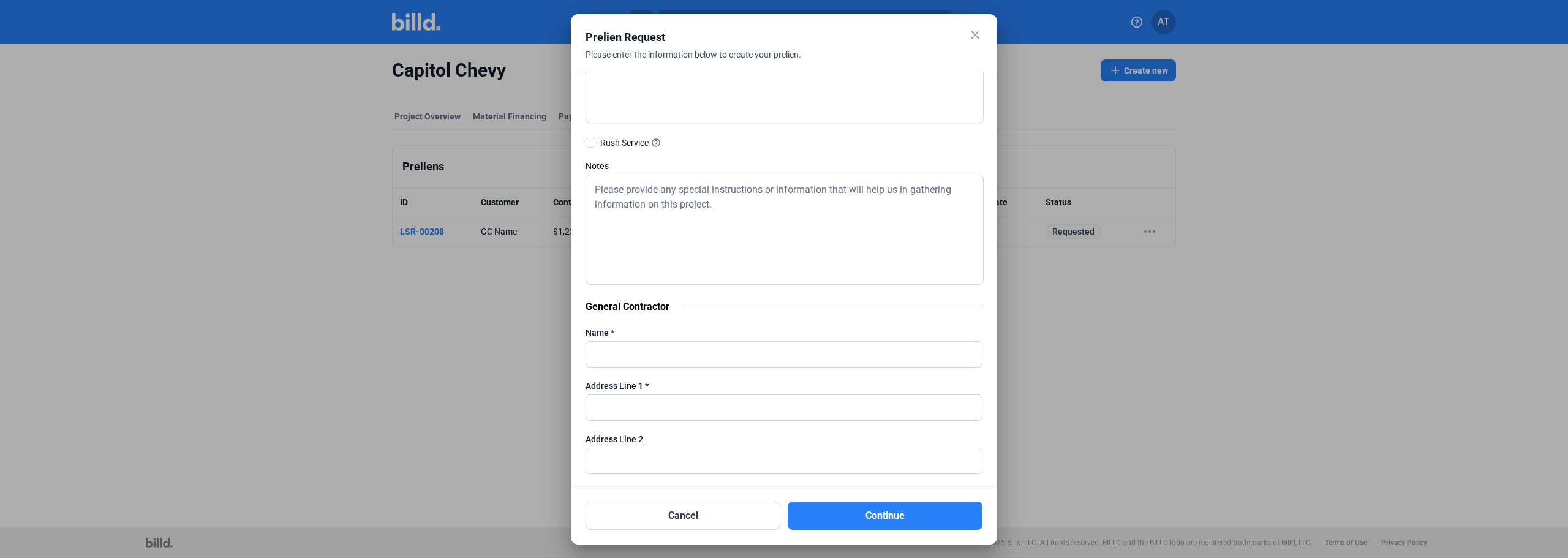
scroll to position [612, 0]
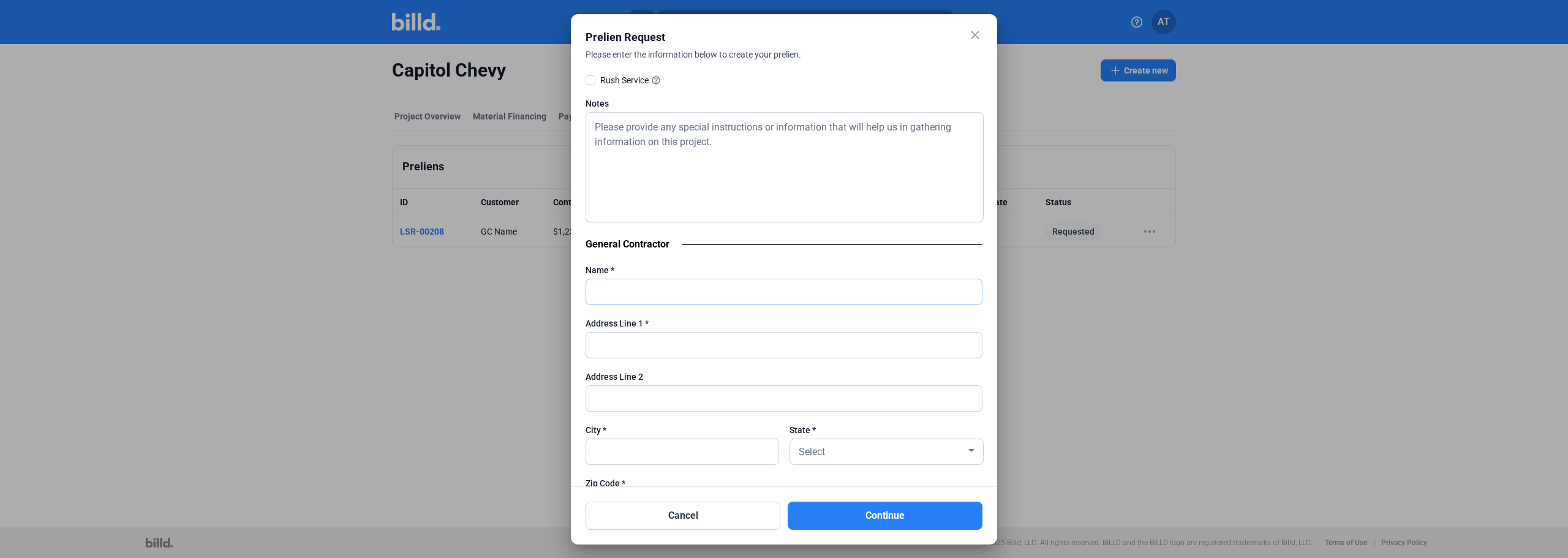
click at [664, 295] on input "text" at bounding box center [783, 292] width 395 height 25
type input "FE T&M"
click at [674, 343] on input "text" at bounding box center [783, 345] width 395 height 25
type input "Test"
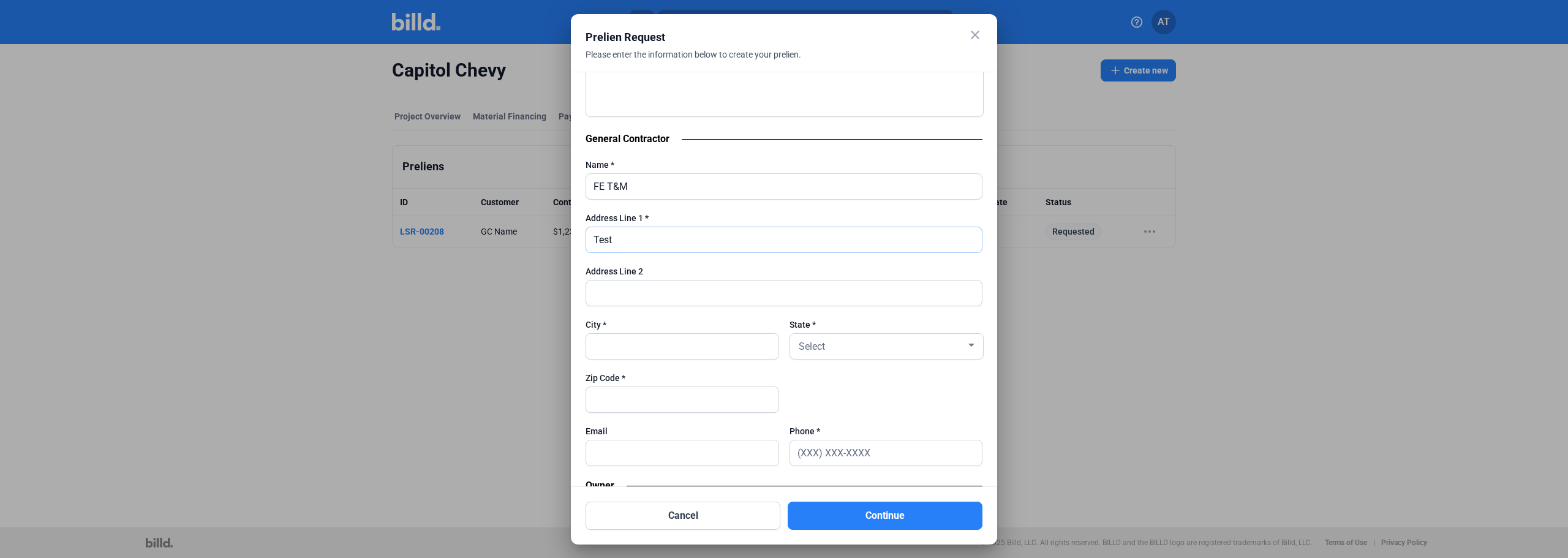
scroll to position [735, 0]
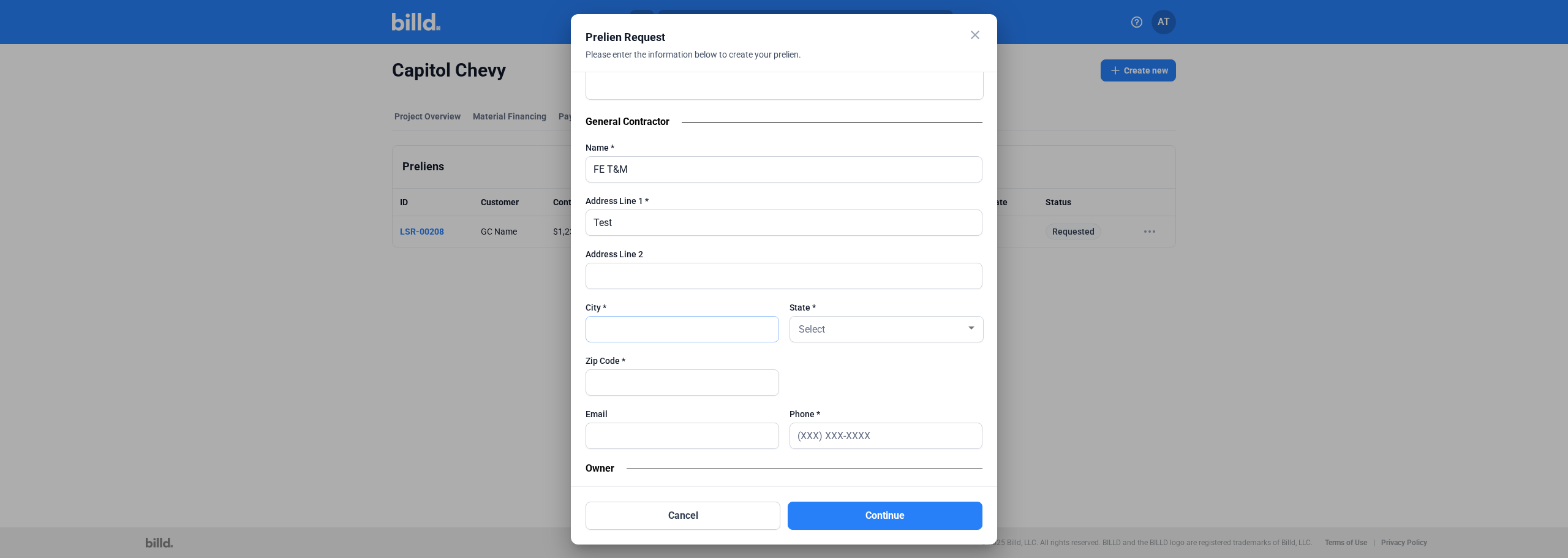
click at [667, 339] on input "text" at bounding box center [682, 330] width 192 height 25
drag, startPoint x: 662, startPoint y: 328, endPoint x: 470, endPoint y: 325, distance: 192.0
click at [480, 325] on div "close Prelien Request Please enter the information below to create your prelien…" at bounding box center [784, 279] width 1568 height 558
type input "Austin"
click at [819, 346] on div at bounding box center [886, 348] width 193 height 12
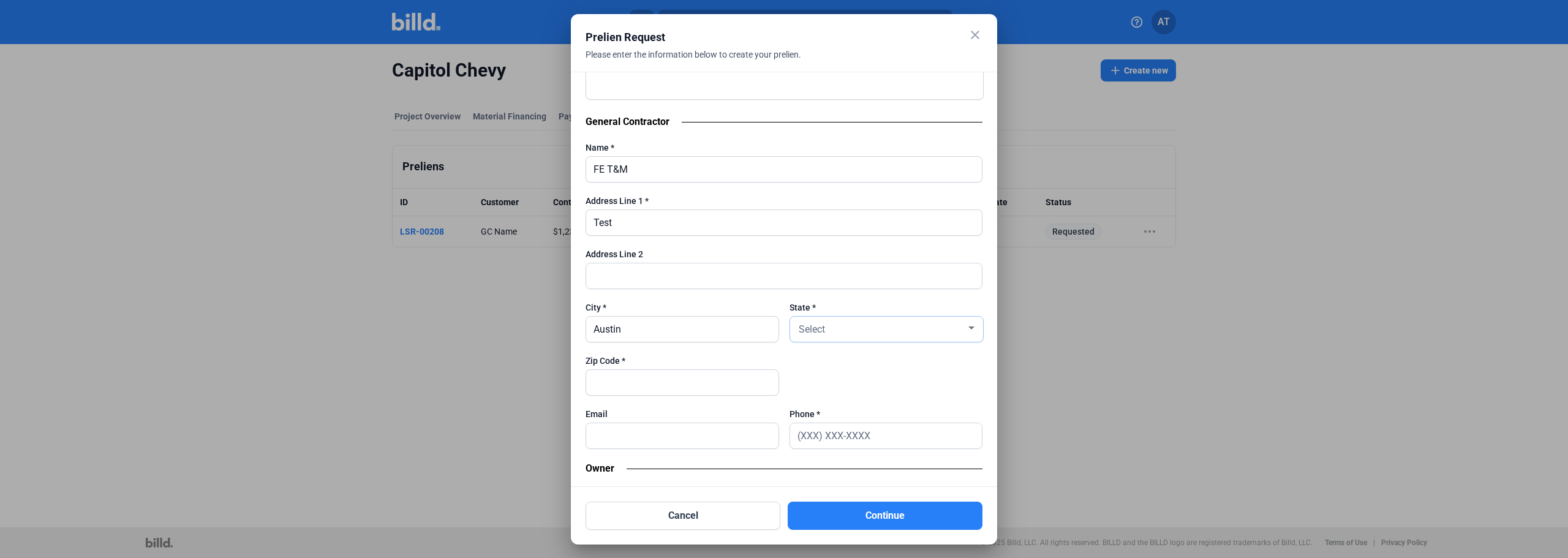
click at [821, 339] on div "Select" at bounding box center [886, 330] width 182 height 25
click at [820, 393] on span "AR" at bounding box center [872, 396] width 159 height 22
click at [662, 371] on div at bounding box center [682, 381] width 193 height 26
click at [669, 377] on input "text" at bounding box center [682, 382] width 192 height 25
click at [672, 377] on input "text" at bounding box center [682, 382] width 192 height 25
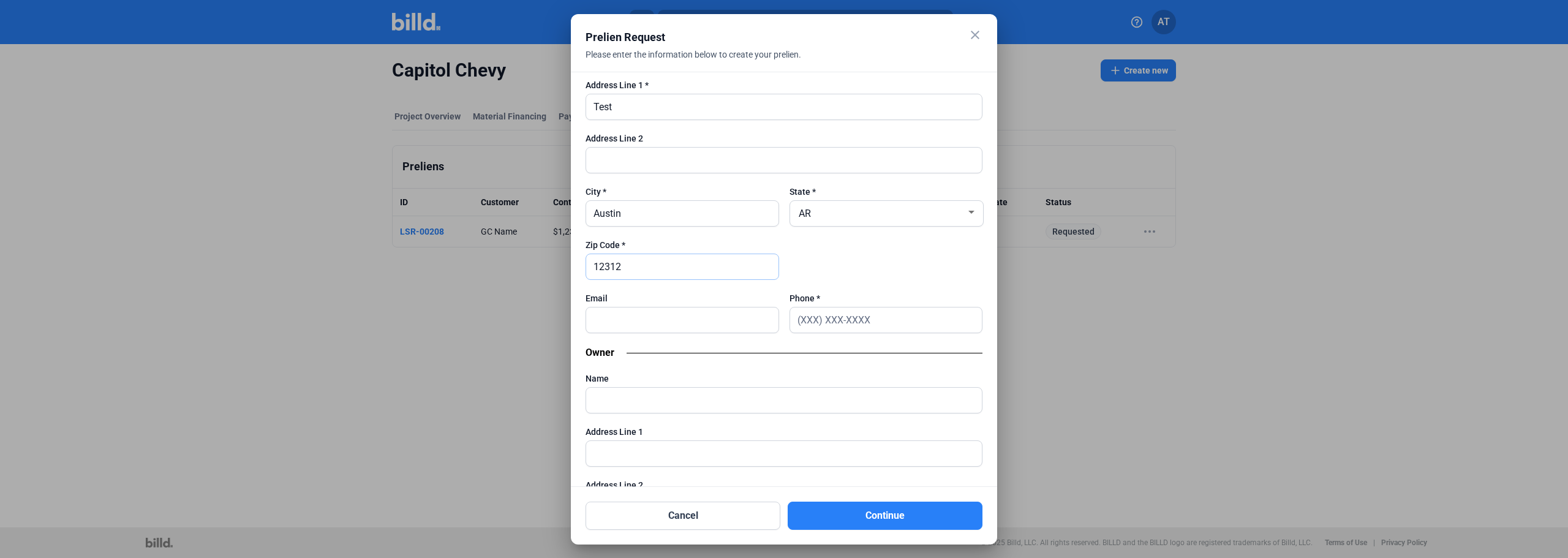
scroll to position [918, 0]
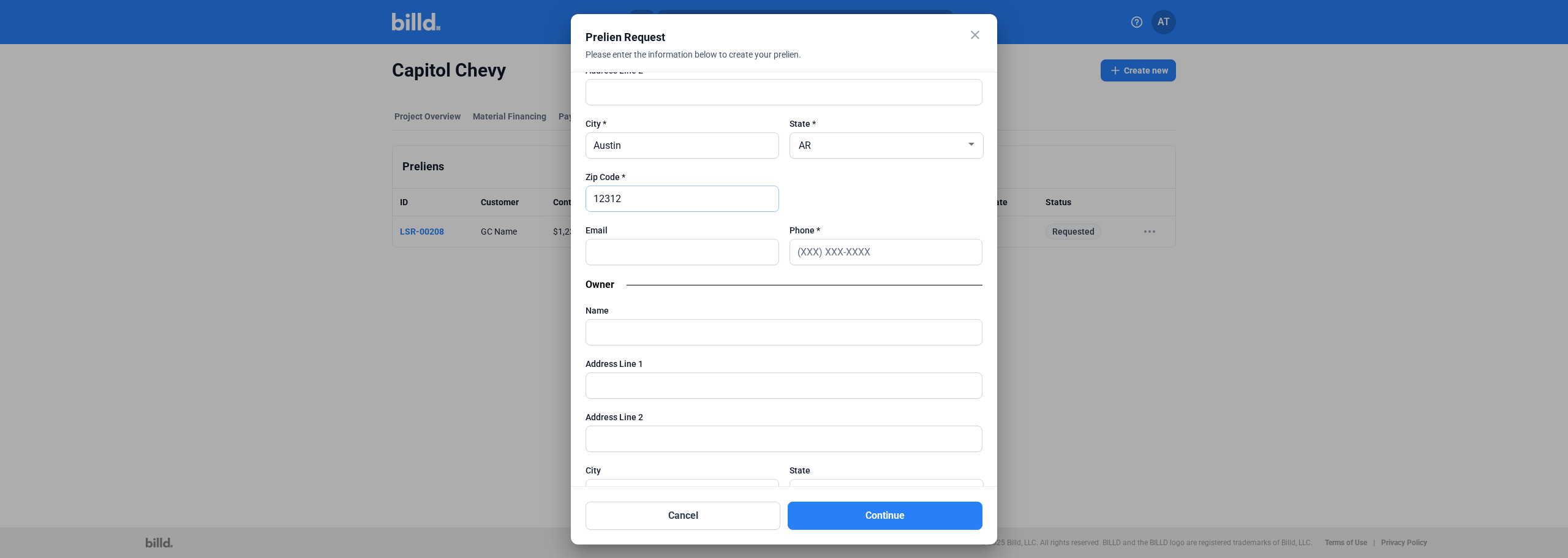
type input "12312"
click at [872, 242] on input "text" at bounding box center [886, 252] width 192 height 25
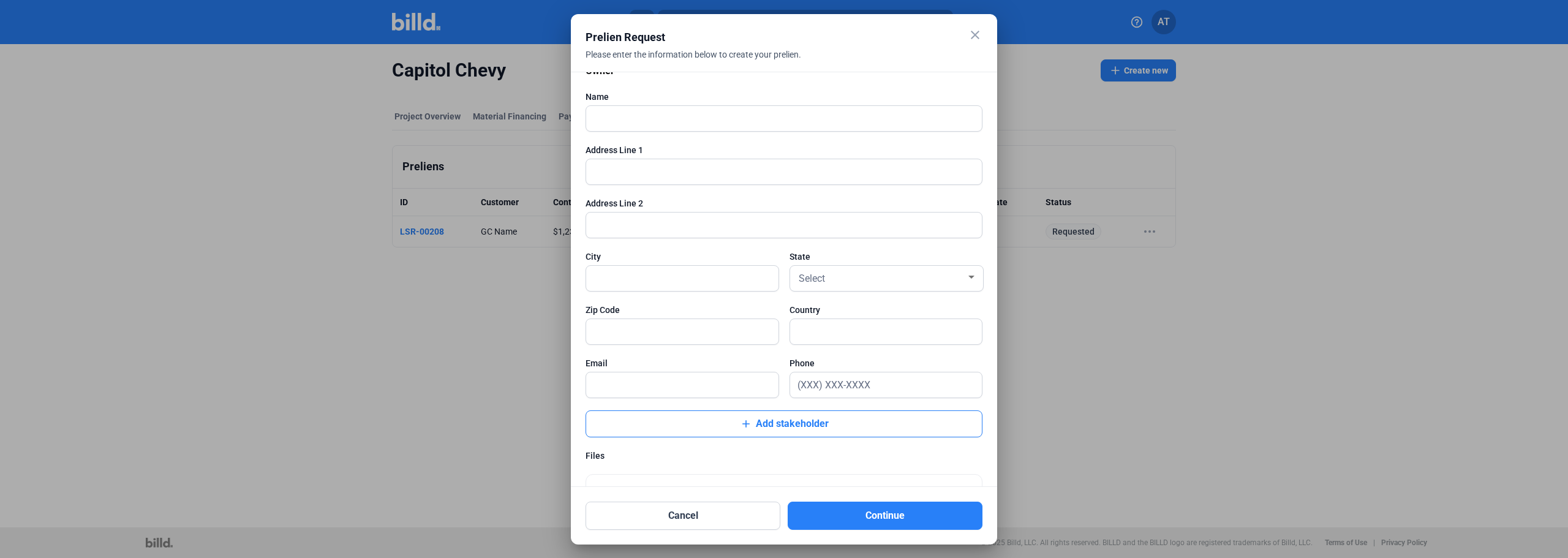
scroll to position [1163, 0]
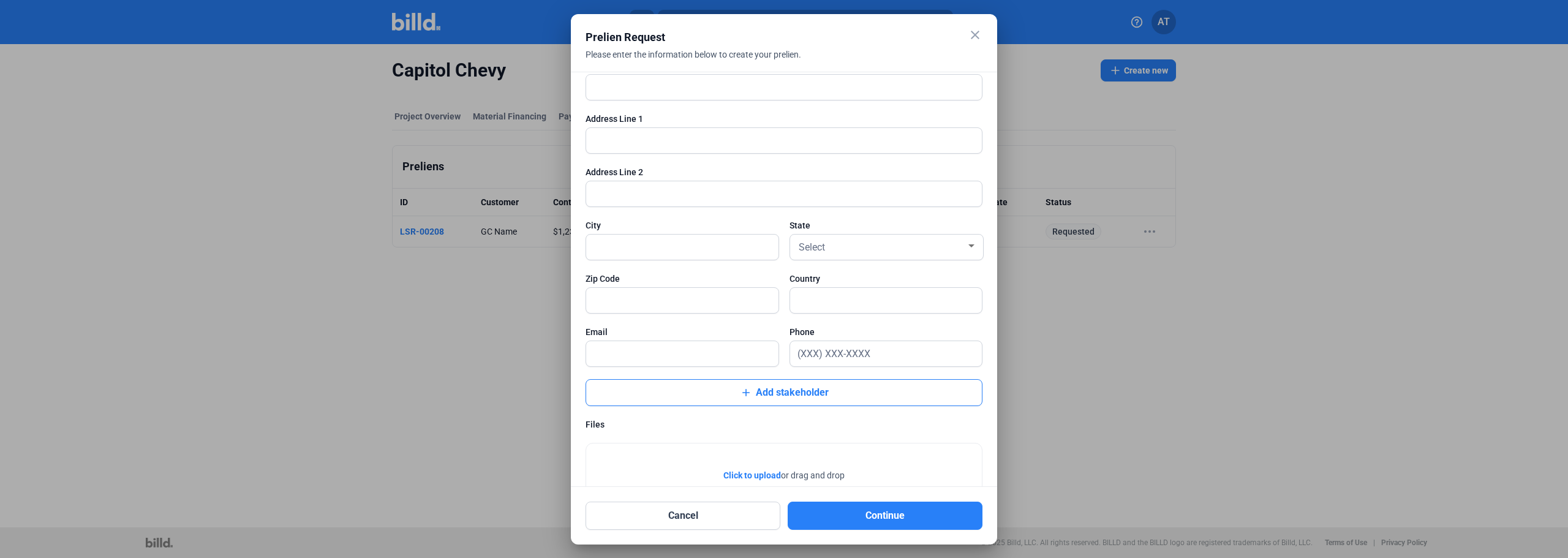
type input "(123) 123-1232"
click at [747, 396] on mat-icon "add" at bounding box center [746, 392] width 12 height 12
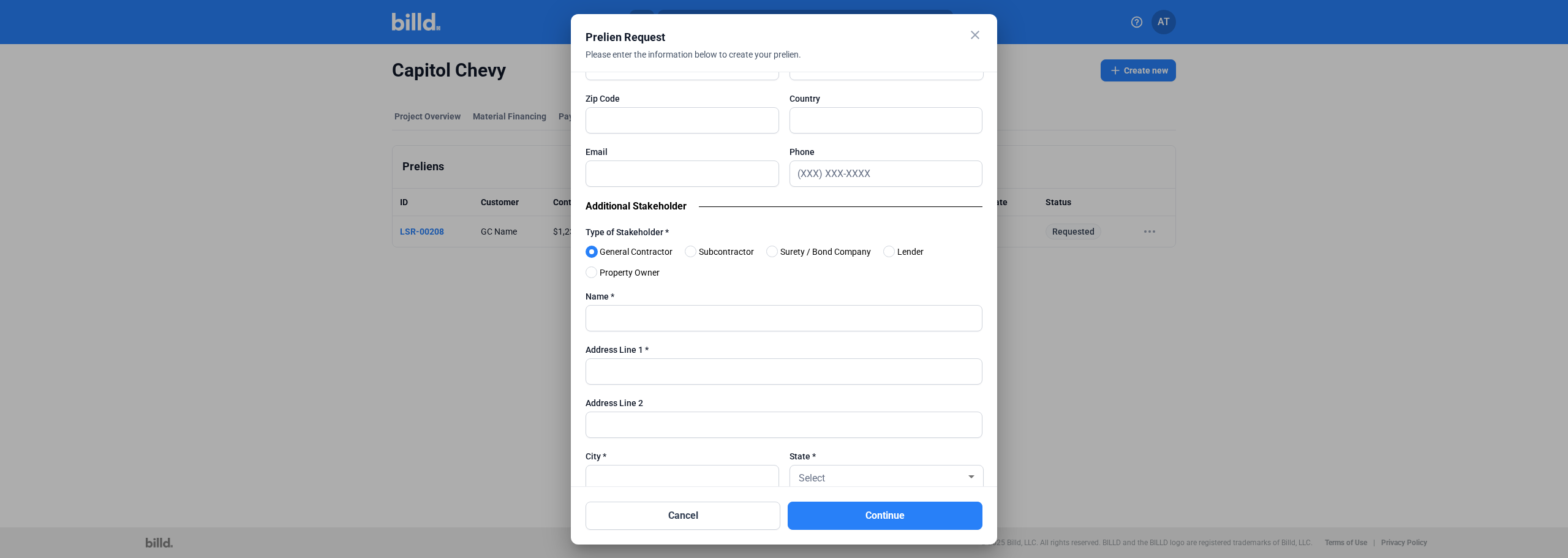
scroll to position [1346, 0]
click at [915, 247] on span "Lender" at bounding box center [908, 247] width 31 height 15
click at [892, 247] on input "Lender" at bounding box center [887, 247] width 9 height 9
click at [653, 317] on input "text" at bounding box center [783, 315] width 395 height 25
type input "Stake Holder2"
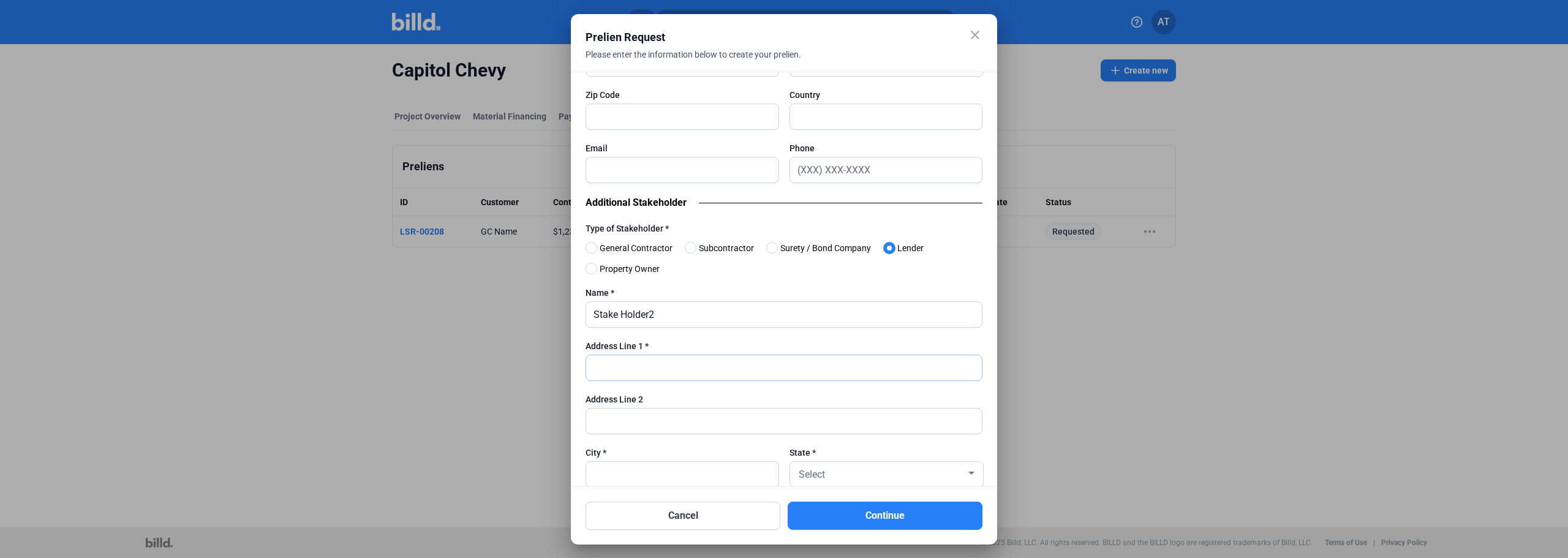
type input "S"
type input "Address 2 for Stakeholder"
type input "Stakeholder 2"
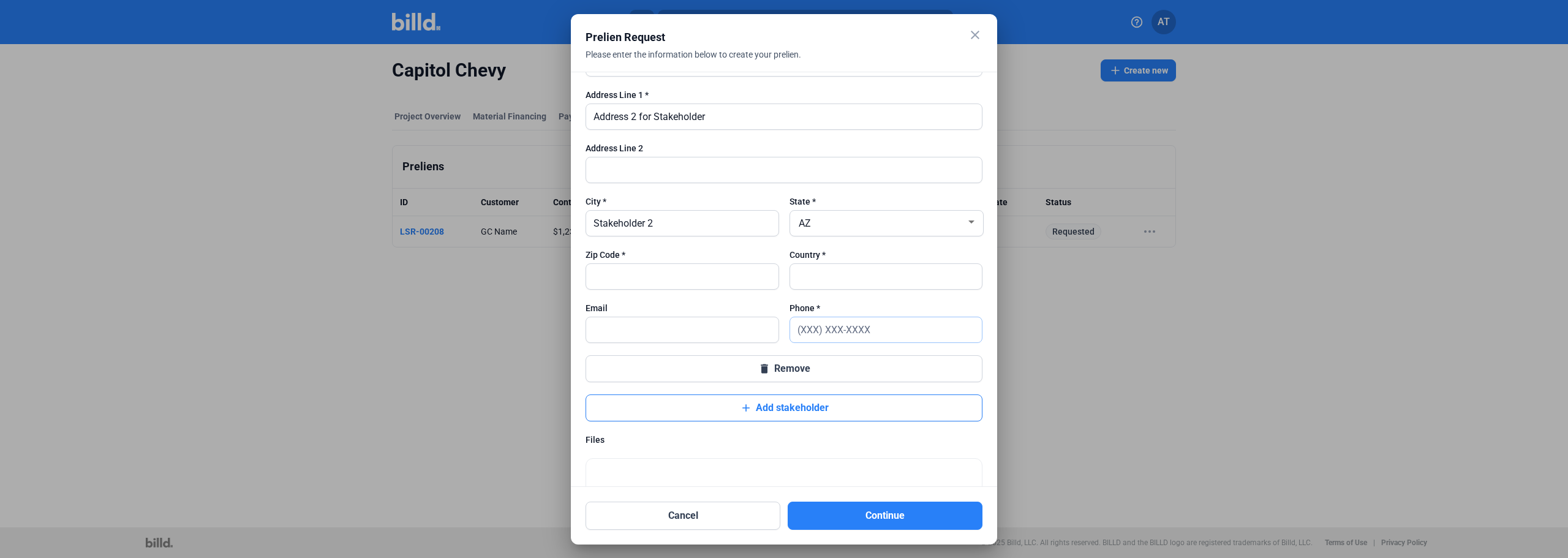
click at [830, 340] on input "text" at bounding box center [886, 330] width 192 height 25
type input "(123) 123-1312"
click at [645, 282] on input "text" at bounding box center [682, 277] width 192 height 25
type input "11111"
click at [872, 425] on button "Continue" at bounding box center [885, 515] width 194 height 28
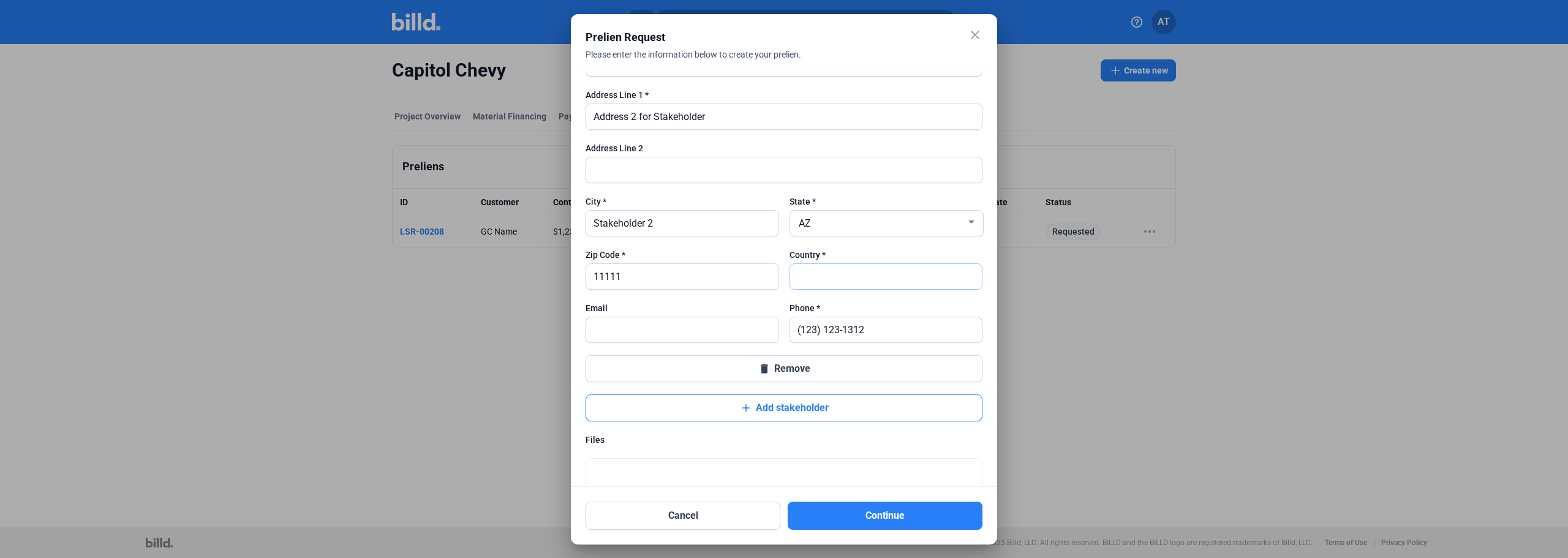
drag, startPoint x: 829, startPoint y: 285, endPoint x: 830, endPoint y: 291, distance: 6.1
click at [829, 285] on input "text" at bounding box center [886, 277] width 192 height 25
type input "SS"
click at [918, 425] on button "Continue" at bounding box center [885, 515] width 194 height 28
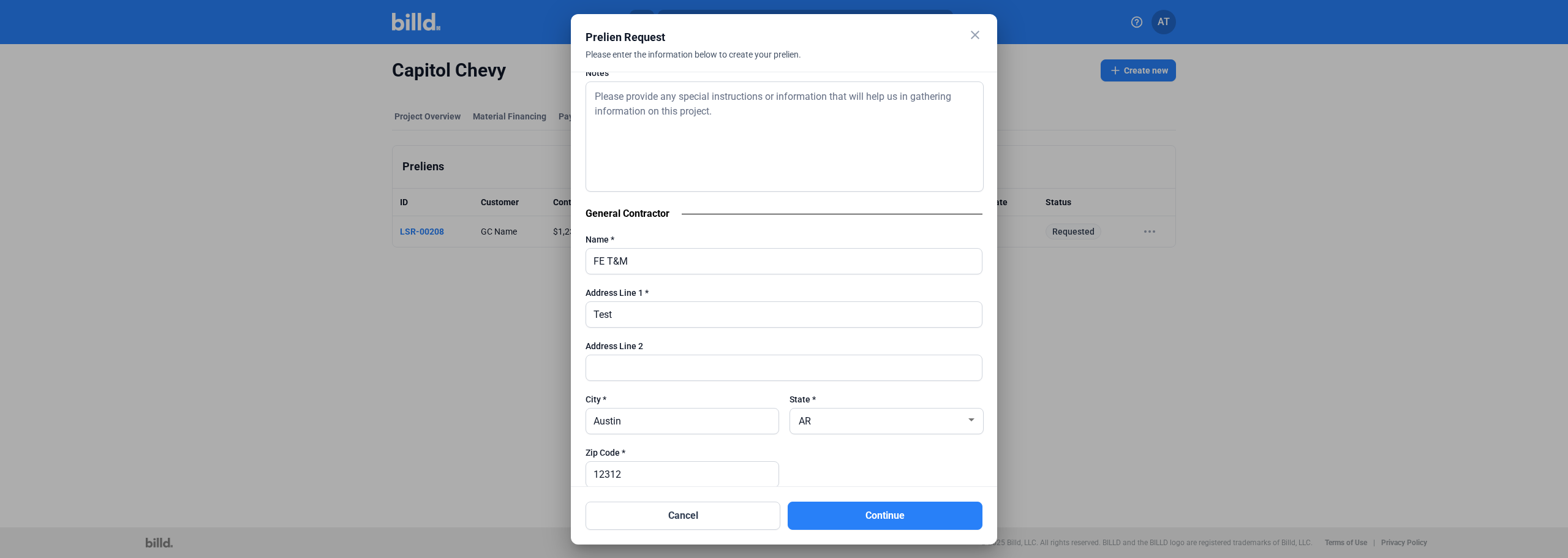
scroll to position [434, 0]
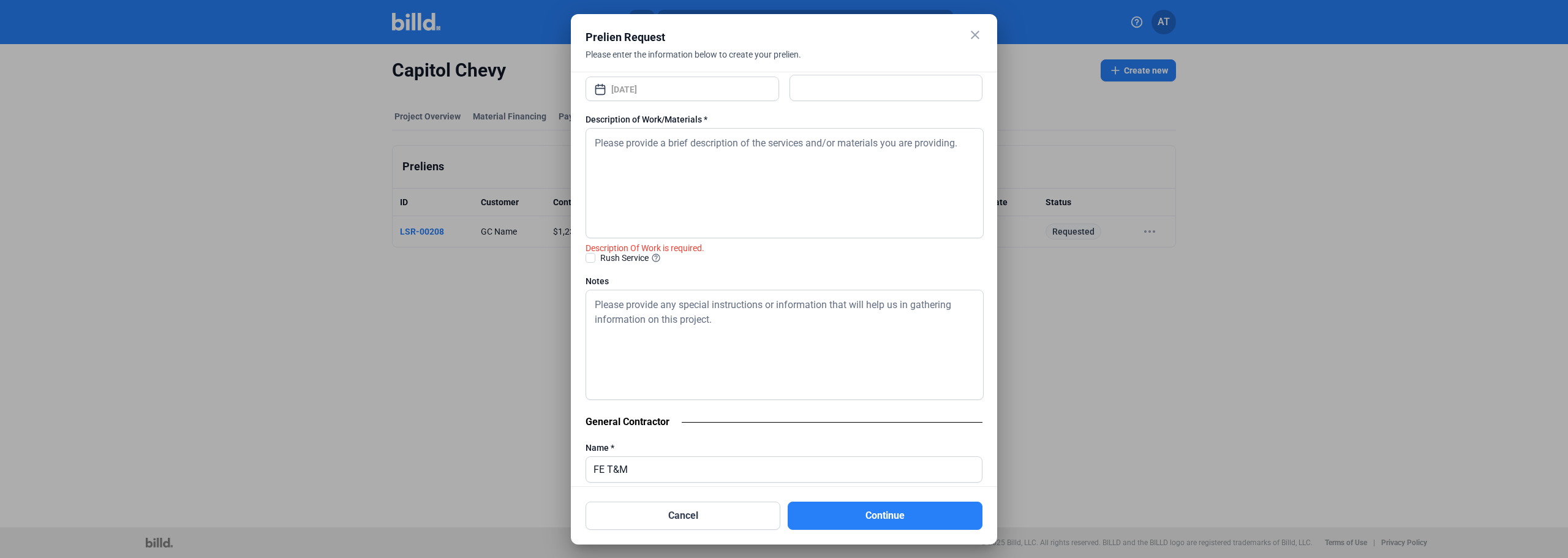
click at [633, 222] on textarea at bounding box center [785, 182] width 398 height 110
click at [705, 183] on textarea "te" at bounding box center [785, 182] width 398 height 110
click at [633, 180] on textarea "tetes" at bounding box center [785, 182] width 398 height 110
click at [683, 177] on textarea "tetesasda" at bounding box center [785, 182] width 398 height 110
click at [674, 152] on textarea "tetesasda" at bounding box center [785, 182] width 398 height 110
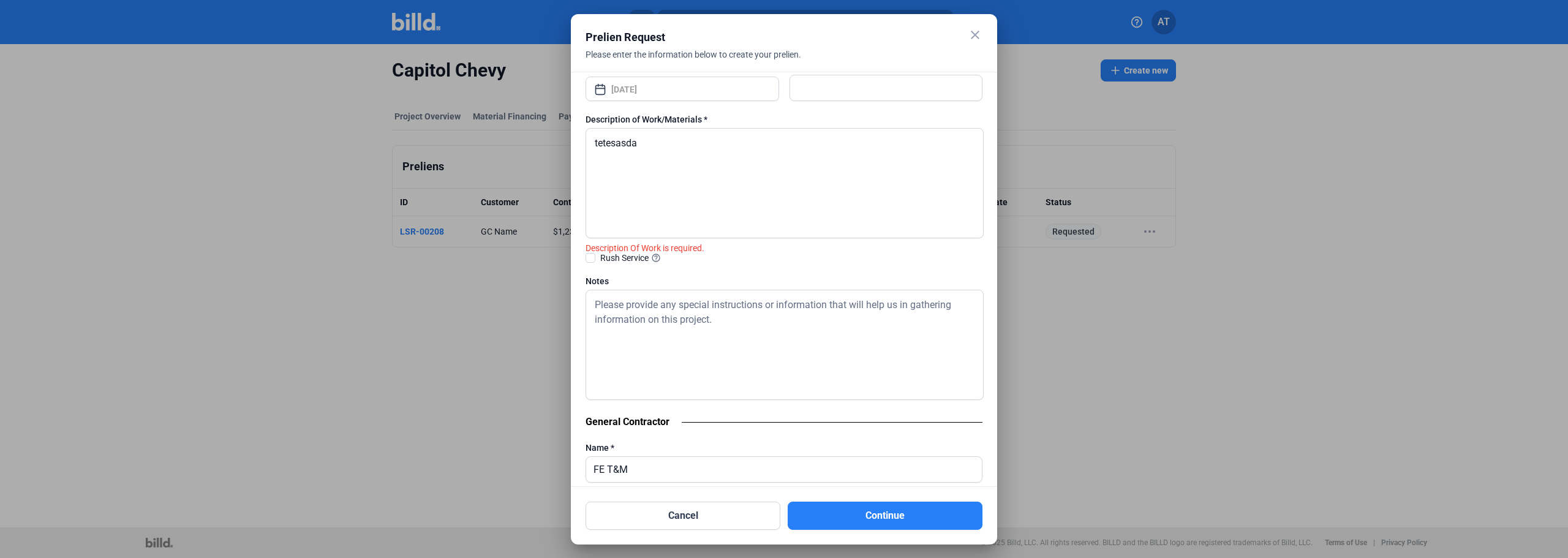
click at [681, 159] on textarea "tetesasda" at bounding box center [785, 182] width 398 height 110
click at [702, 186] on textarea "tetesasda" at bounding box center [785, 182] width 398 height 110
click at [676, 145] on textarea "tetesasda" at bounding box center [785, 182] width 398 height 110
type textarea "tetesasdaasd"
click at [771, 167] on textarea "tetesasdaasd" at bounding box center [785, 182] width 398 height 110
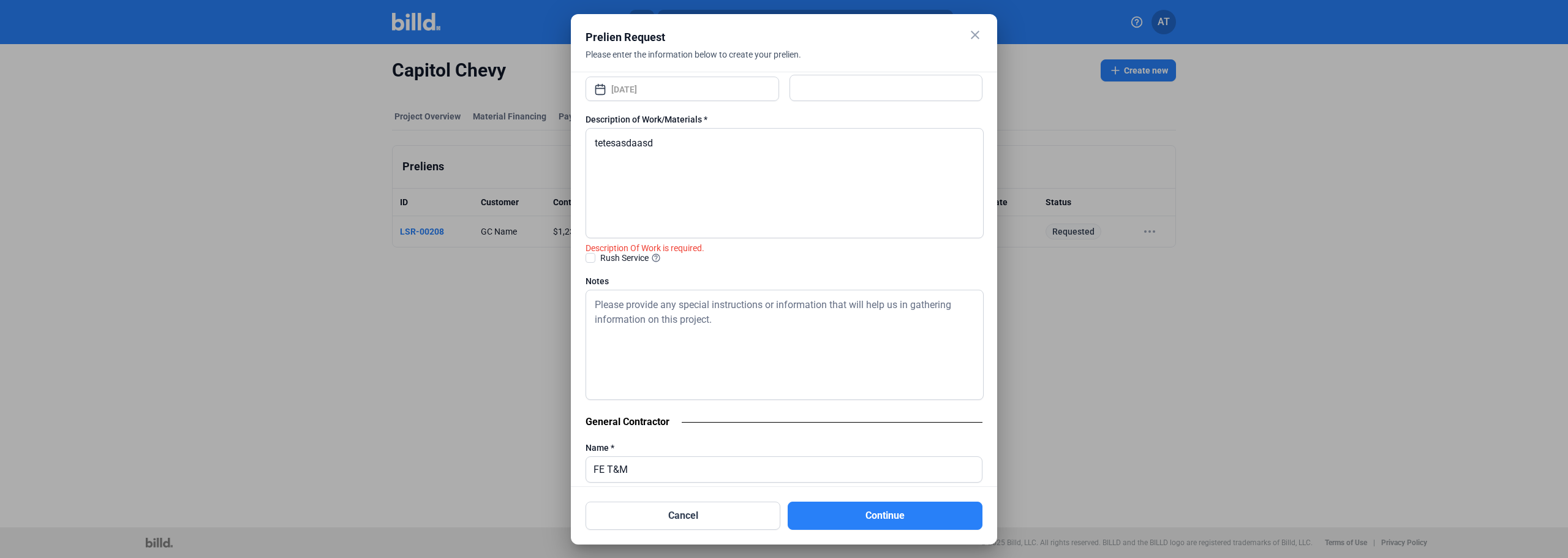
click at [626, 168] on textarea "tetesasdaasd" at bounding box center [785, 182] width 398 height 110
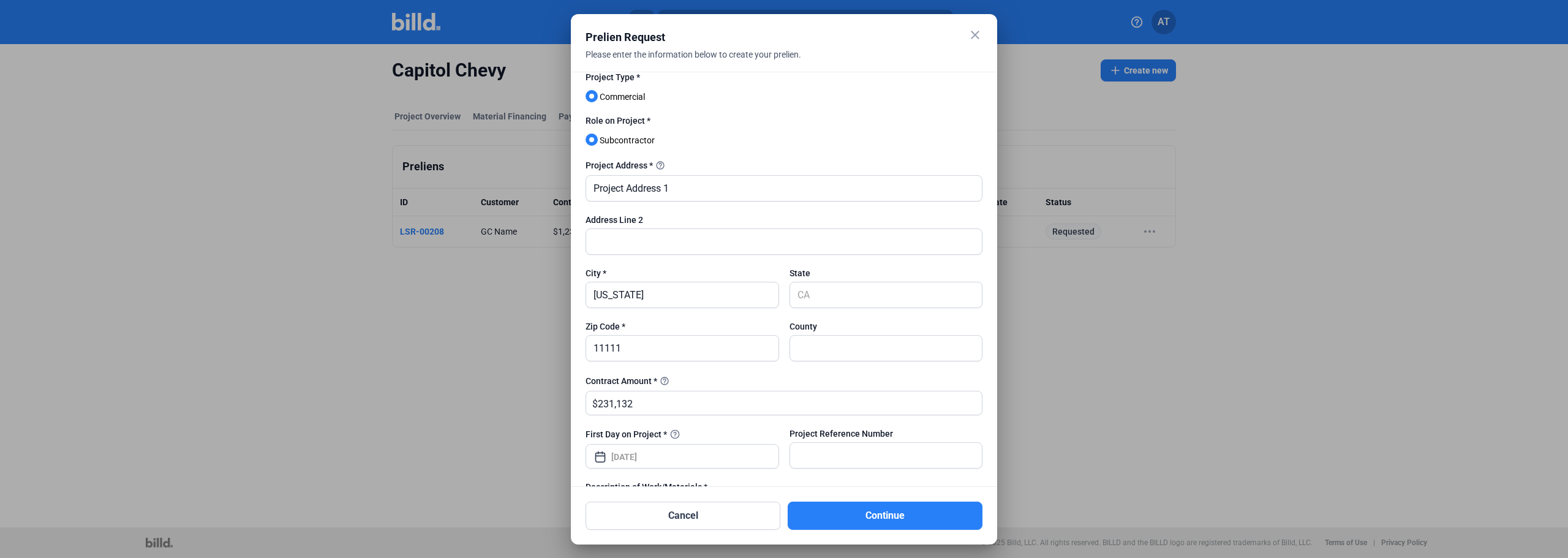
scroll to position [68, 0]
click at [810, 161] on div "Project Address * help_outline" at bounding box center [784, 165] width 396 height 15
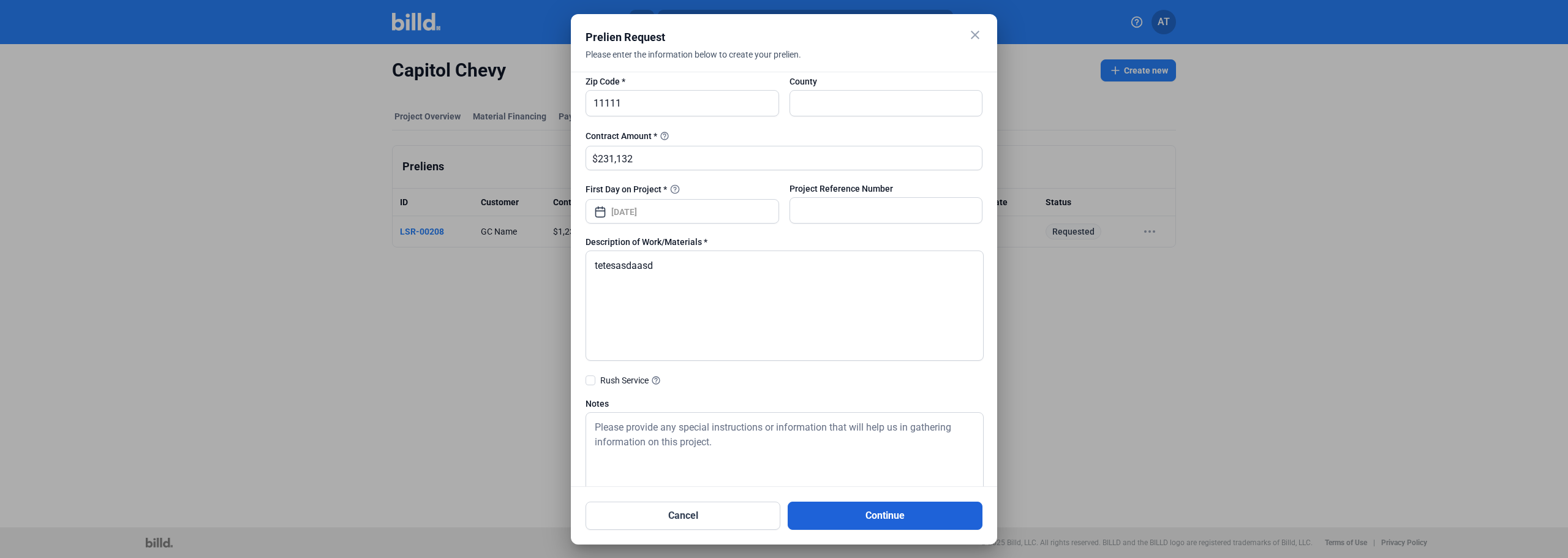
click at [933, 425] on button "Continue" at bounding box center [885, 515] width 194 height 28
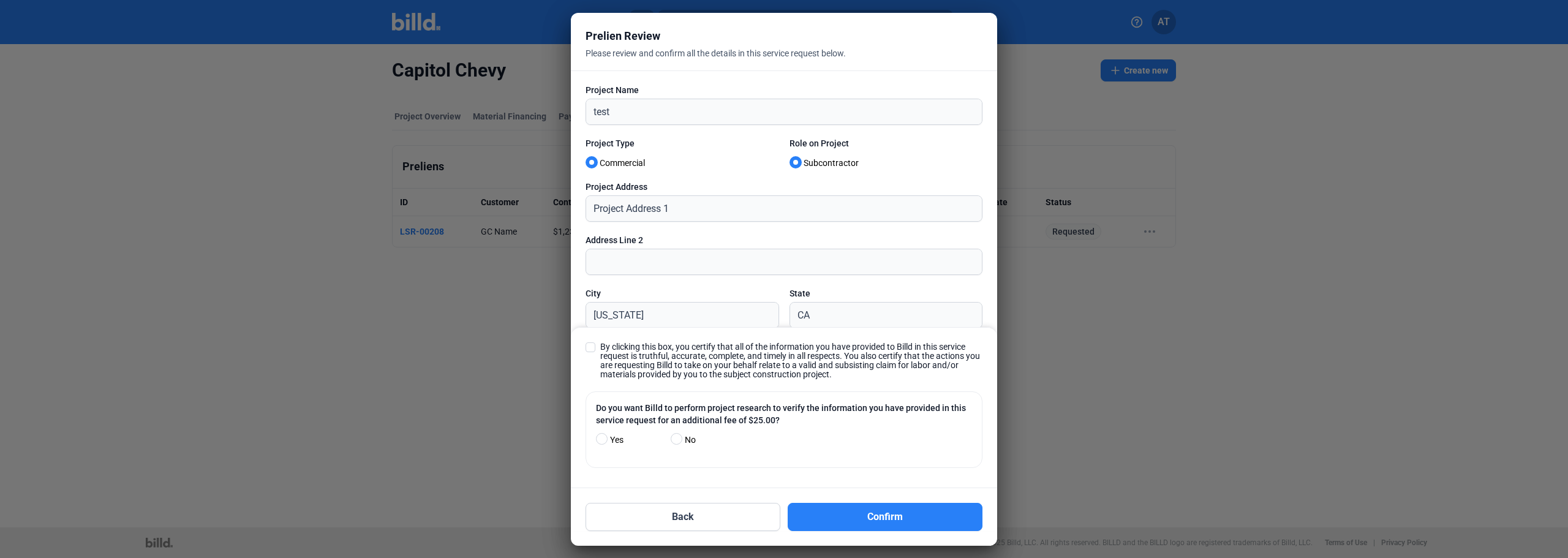
scroll to position [1466, 0]
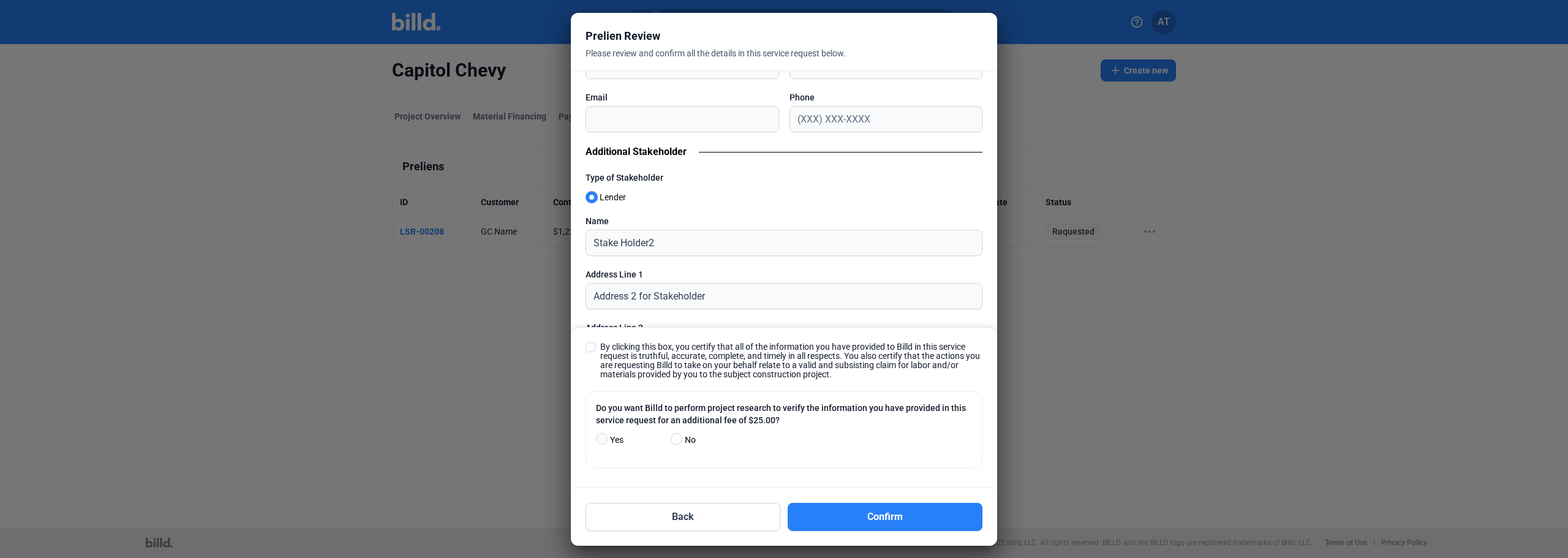
click at [603, 425] on span at bounding box center [601, 438] width 12 height 12
click at [603, 425] on input "Yes" at bounding box center [600, 438] width 9 height 9
radio input "true"
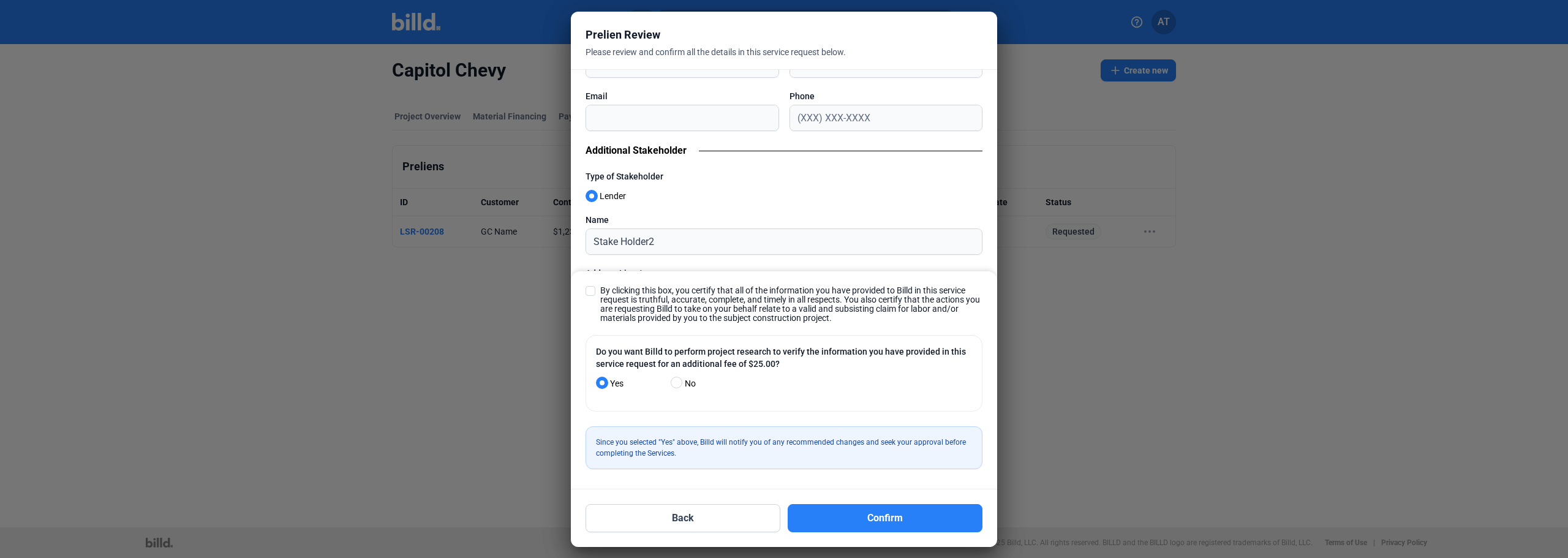
click at [594, 292] on span at bounding box center [591, 290] width 10 height 10
click at [0, 0] on input "By clicking this box, you certify that all of the information you have provided…" at bounding box center [0, 0] width 0 height 0
click at [899, 425] on button "Confirm" at bounding box center [885, 518] width 194 height 28
